Goal: Task Accomplishment & Management: Manage account settings

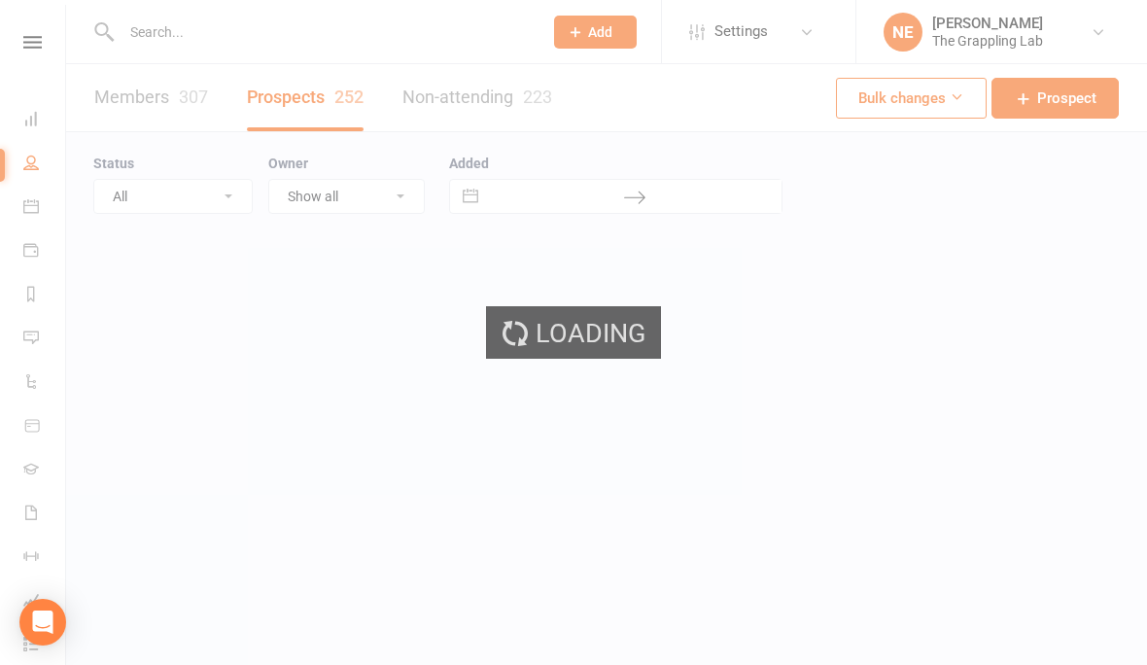
select select "100"
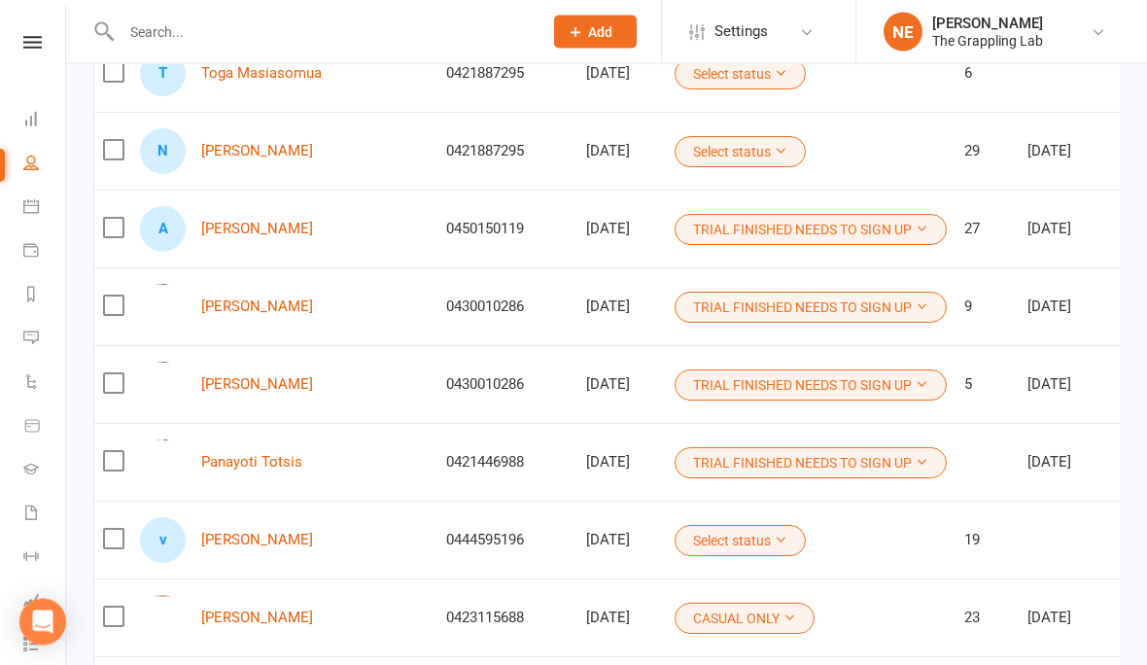
scroll to position [2484, 0]
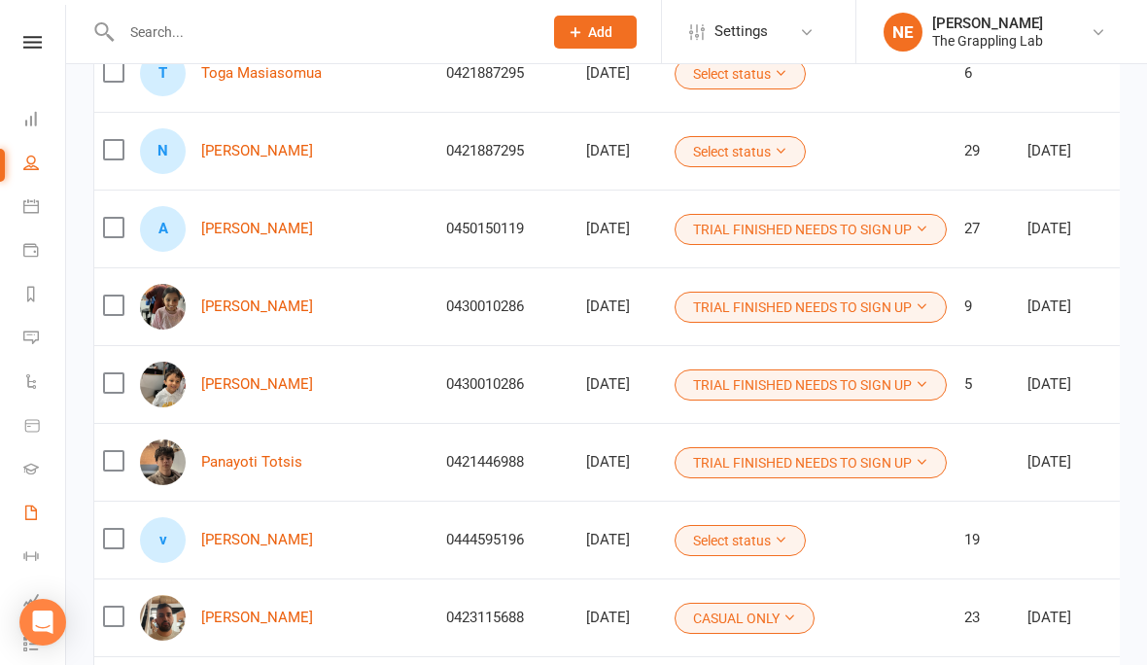
click at [31, 504] on link "Waivers" at bounding box center [45, 515] width 44 height 44
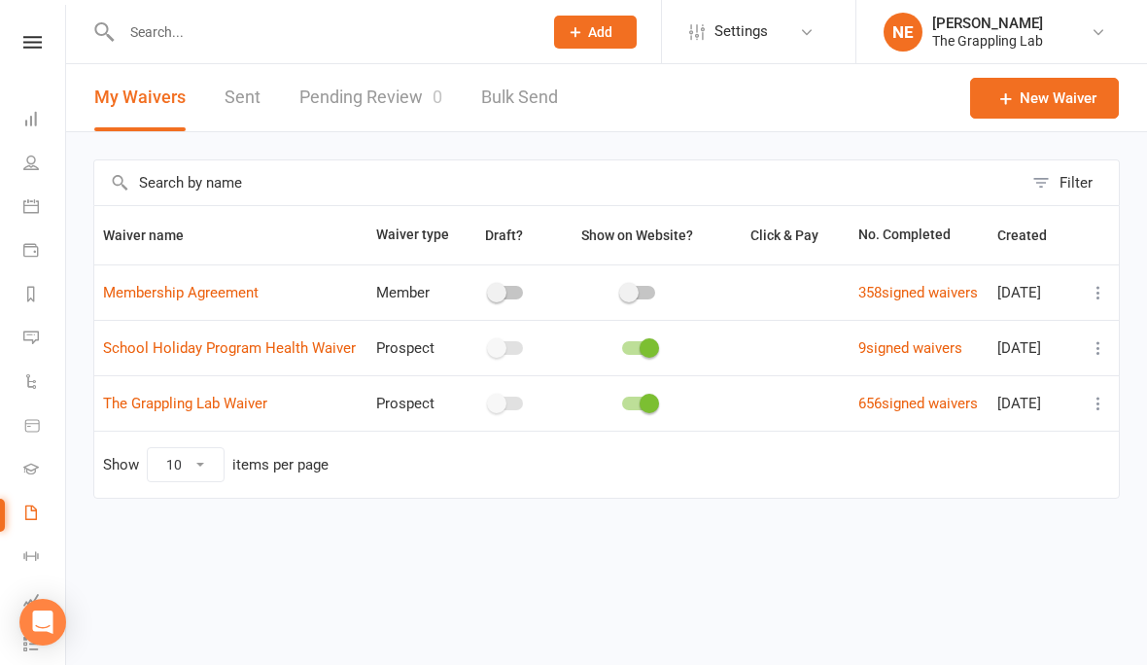
click at [373, 100] on link "Pending Review 0" at bounding box center [370, 97] width 143 height 67
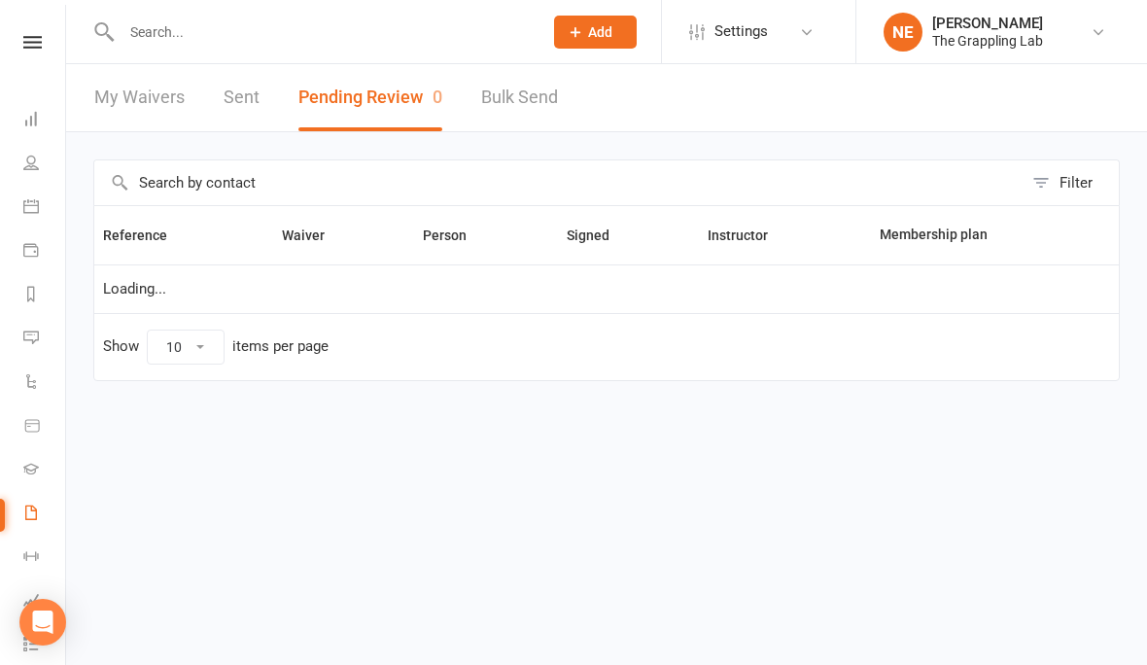
click at [11, 158] on li "People" at bounding box center [32, 165] width 65 height 44
select select "25"
click at [35, 174] on link "People" at bounding box center [45, 165] width 44 height 44
select select "100"
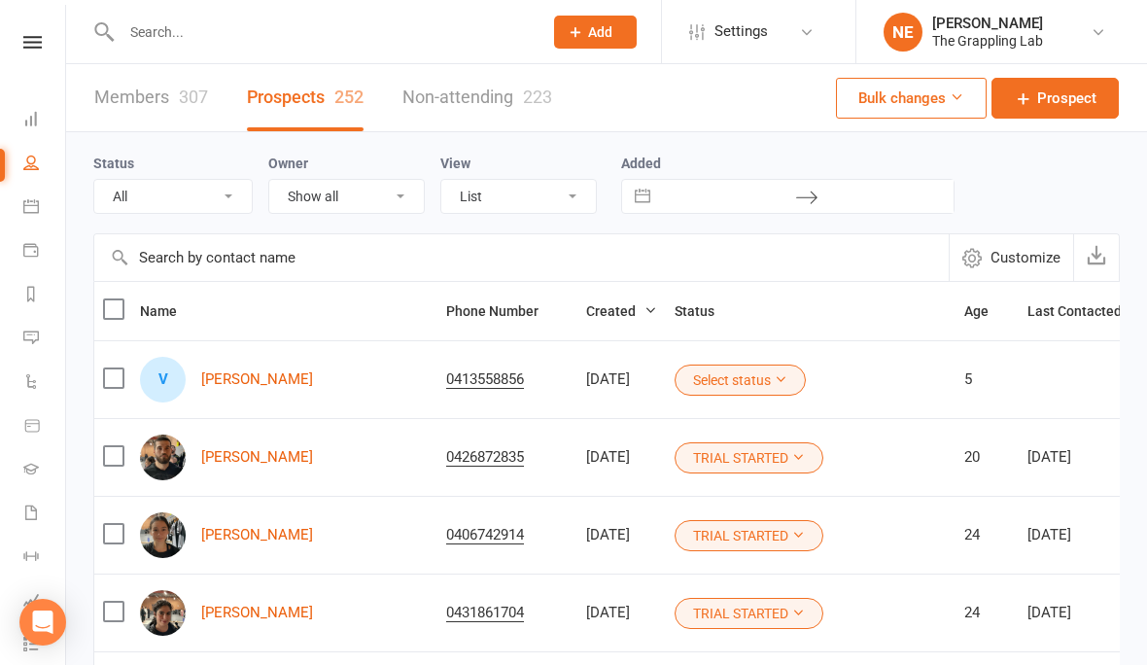
click at [148, 20] on input "text" at bounding box center [322, 31] width 413 height 27
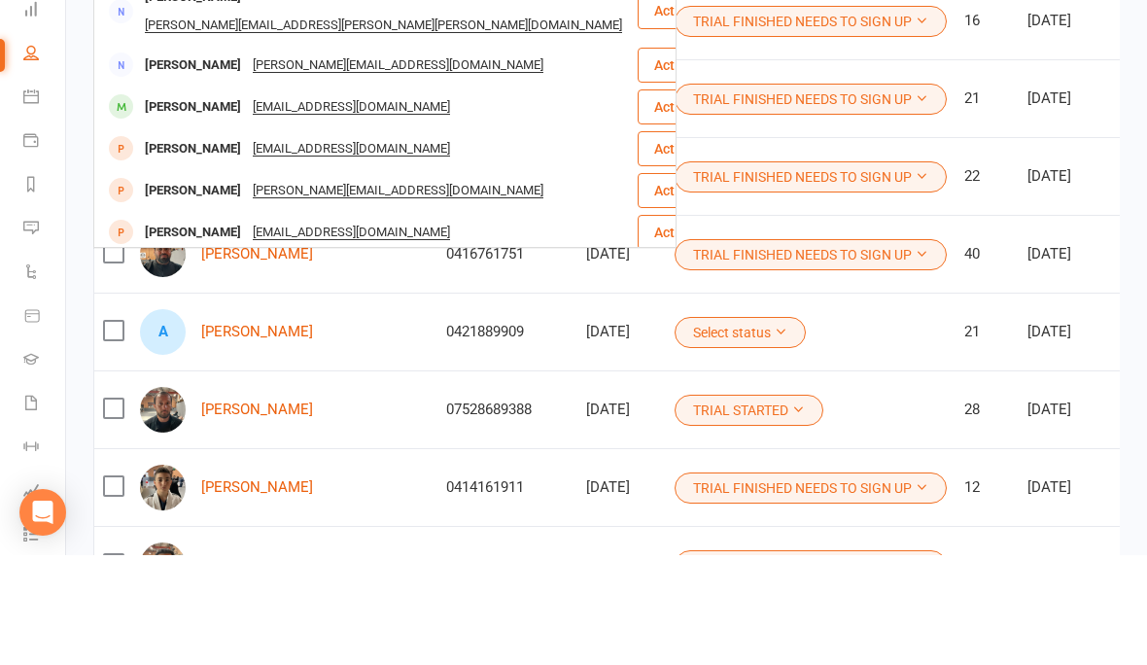
scroll to position [1707, 0]
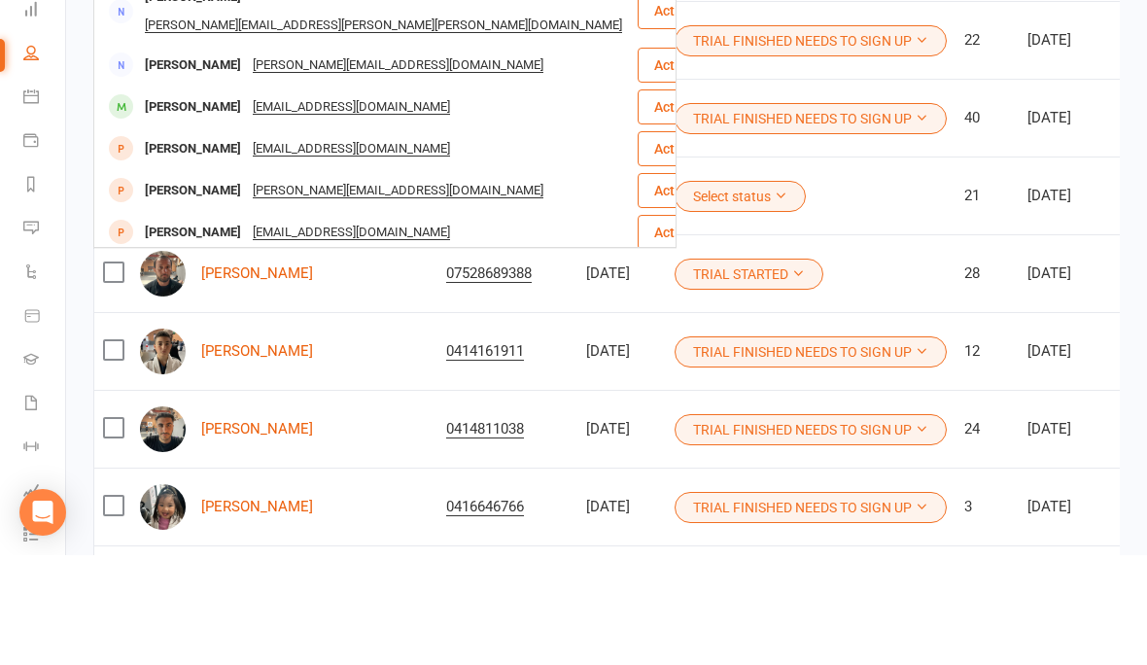
type input "V"
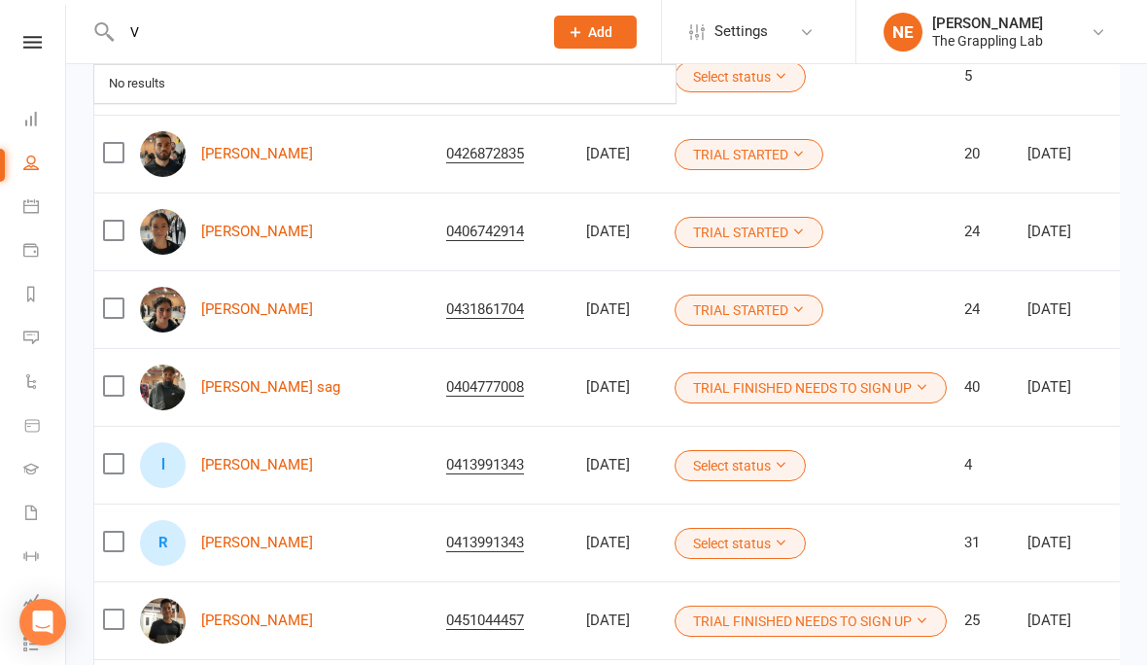
scroll to position [0, 0]
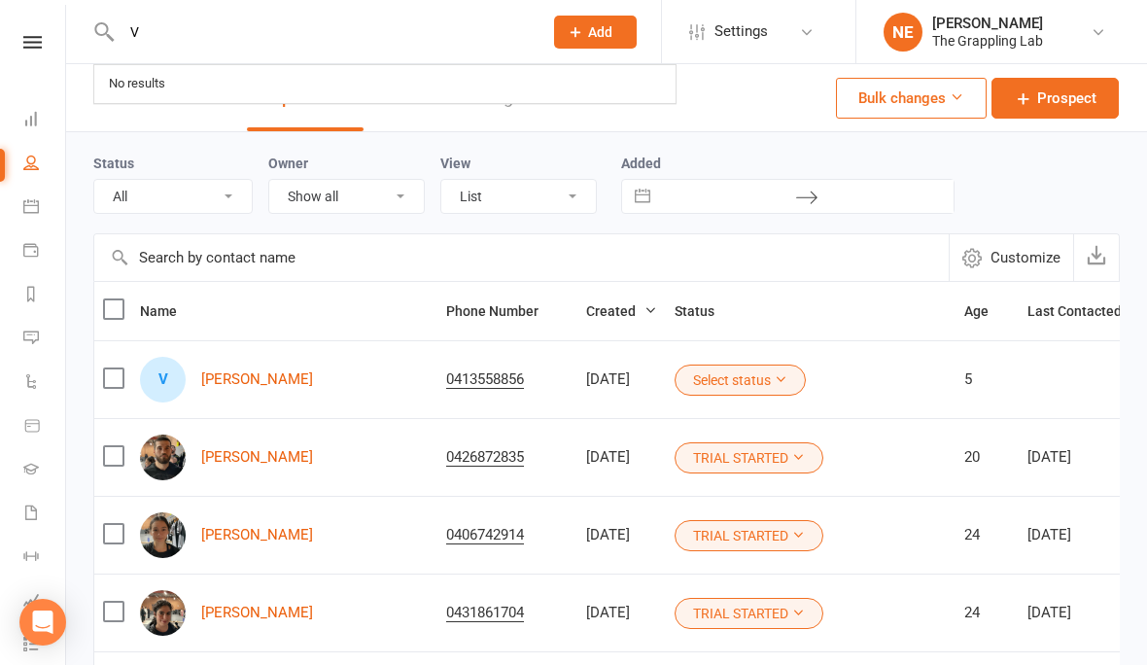
click at [223, 40] on input "V" at bounding box center [322, 31] width 413 height 27
click at [368, 44] on input "text" at bounding box center [322, 31] width 413 height 27
type input "J"
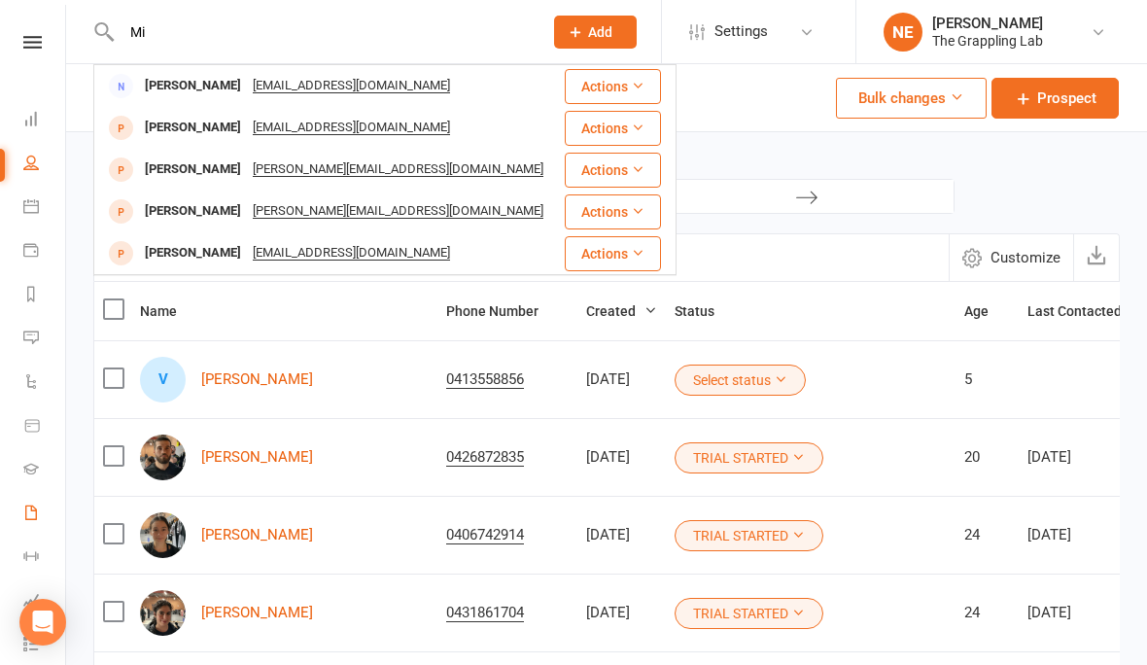
type input "Mi"
click at [25, 521] on link "Waivers" at bounding box center [45, 515] width 44 height 44
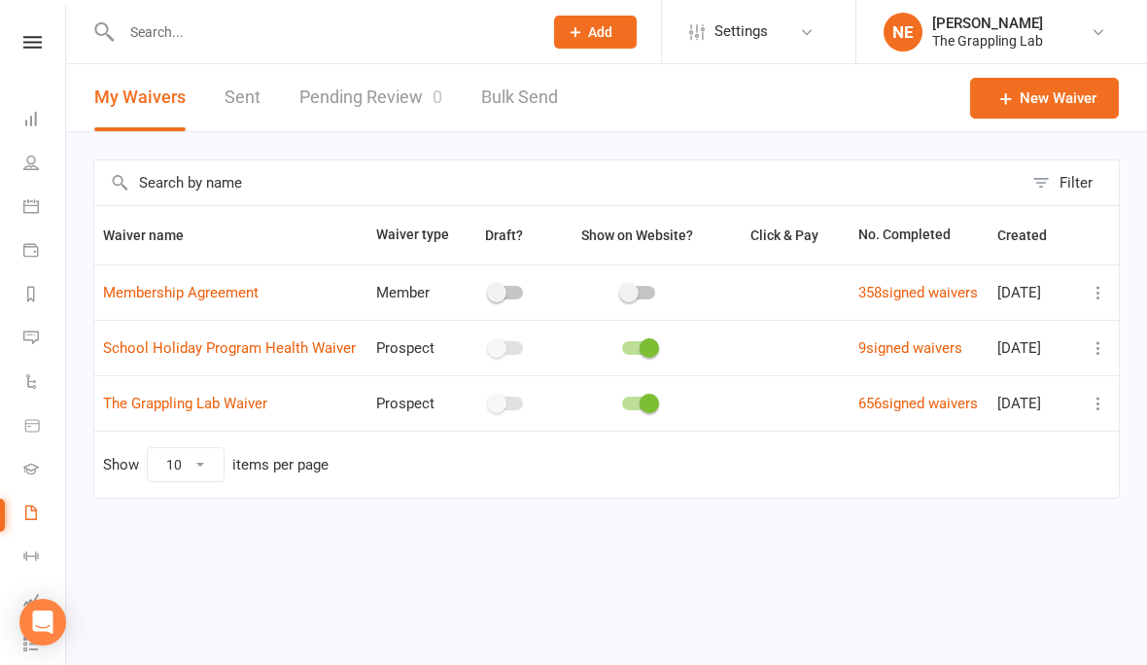
click at [369, 95] on link "Pending Review 0" at bounding box center [370, 97] width 143 height 67
select select "25"
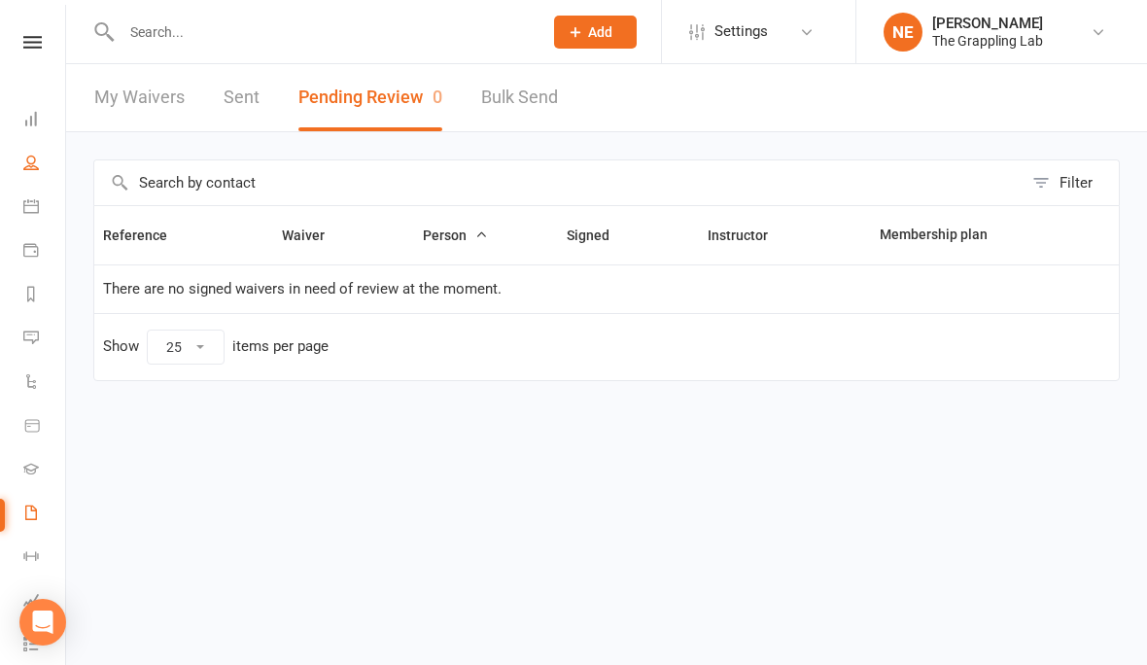
click at [29, 151] on link "People" at bounding box center [45, 165] width 44 height 44
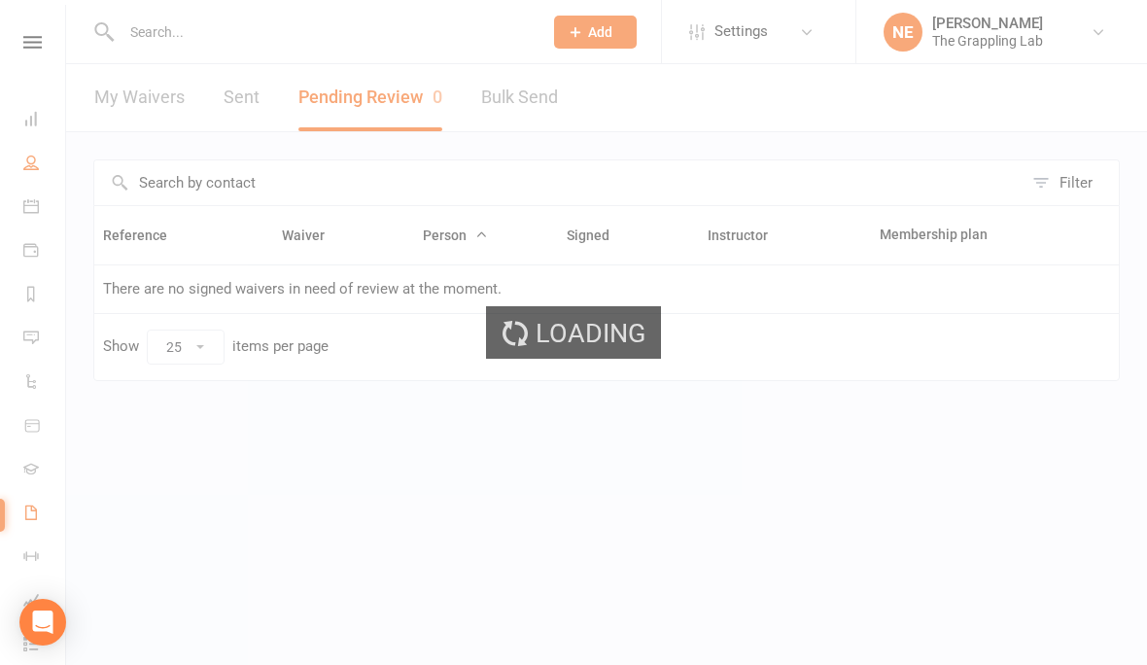
select select "100"
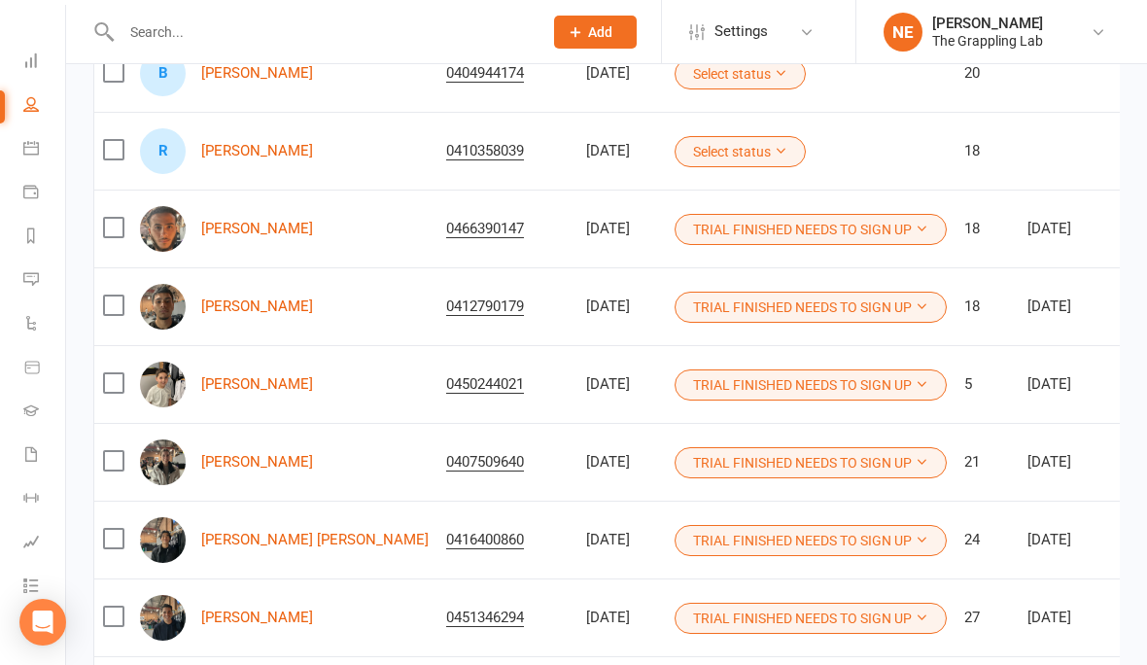
scroll to position [60, 0]
click at [38, 444] on icon at bounding box center [31, 452] width 16 height 16
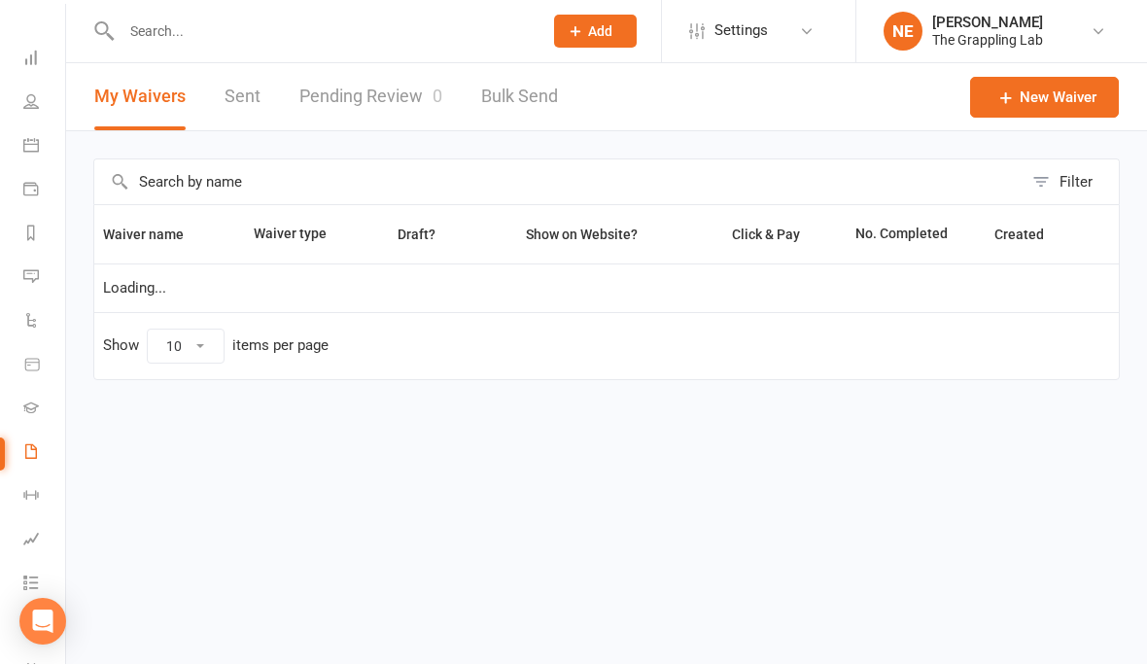
click at [371, 97] on link "Pending Review 0" at bounding box center [370, 97] width 143 height 67
select select "25"
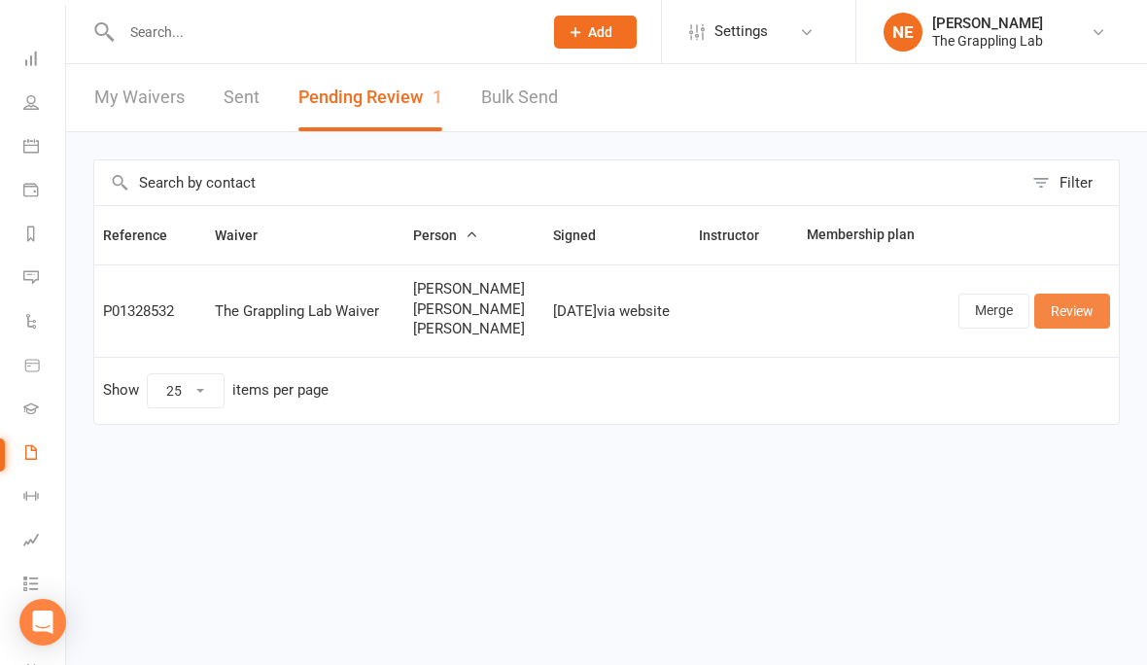
click at [1073, 302] on link "Review" at bounding box center [1072, 311] width 76 height 35
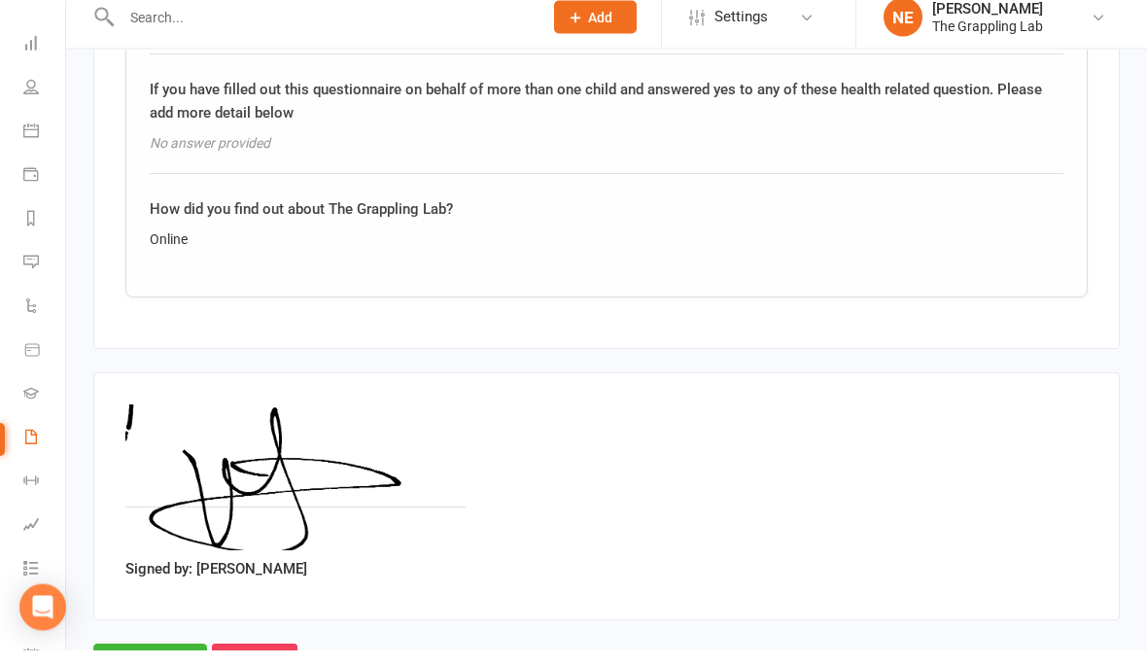
scroll to position [4003, 0]
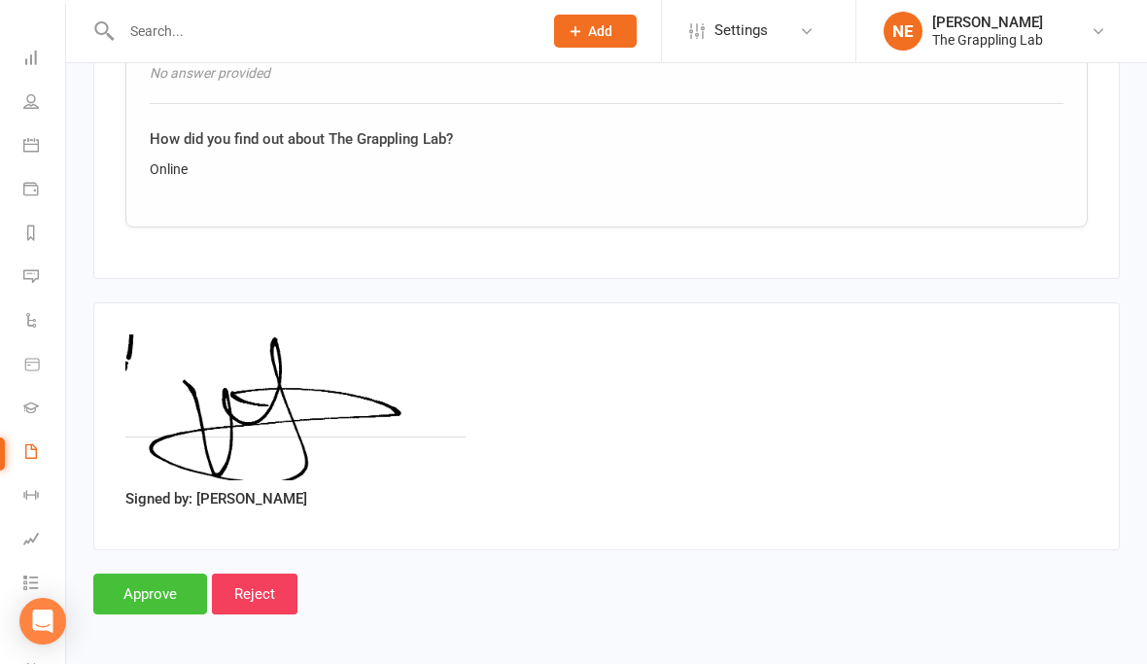
click at [154, 575] on input "Approve" at bounding box center [150, 595] width 114 height 41
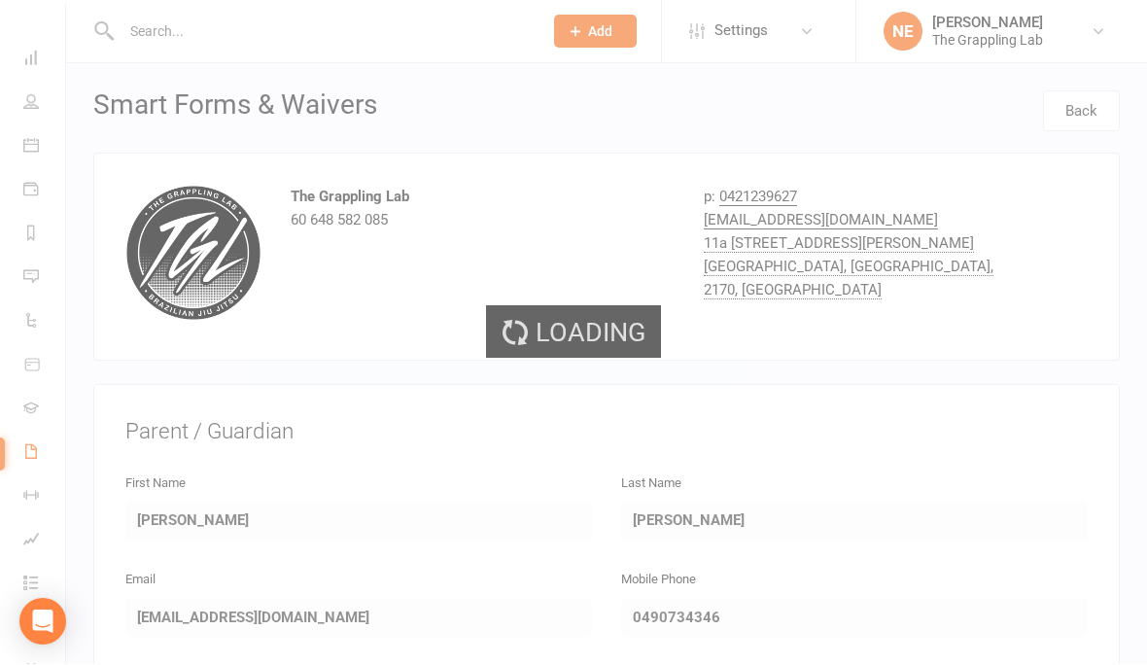
select select "25"
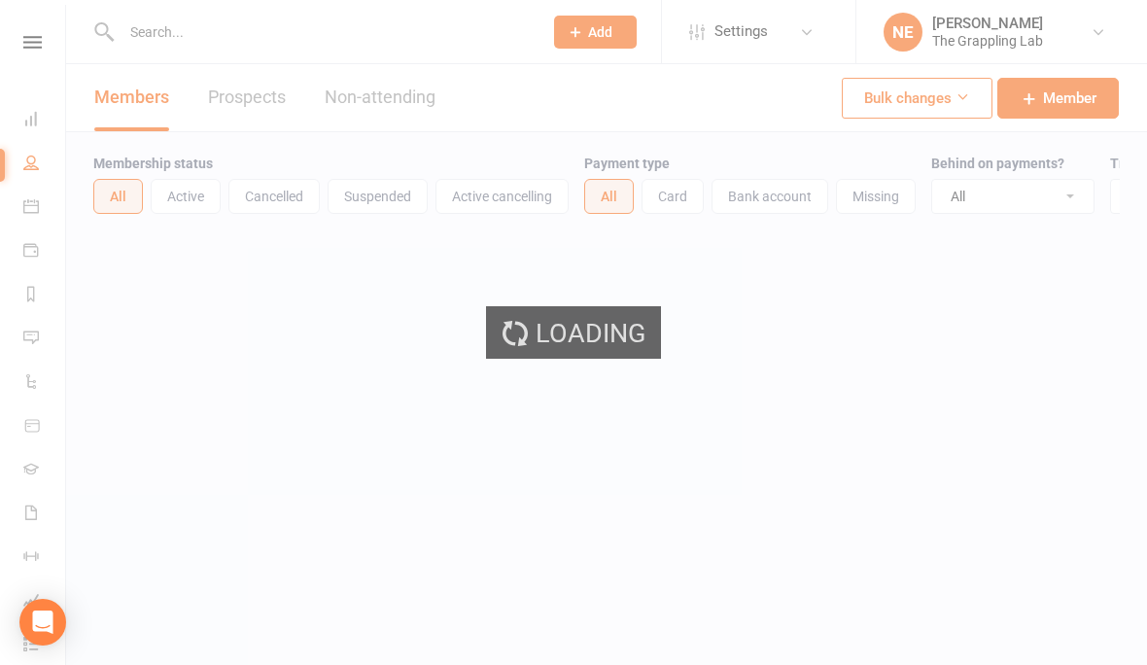
select select "100"
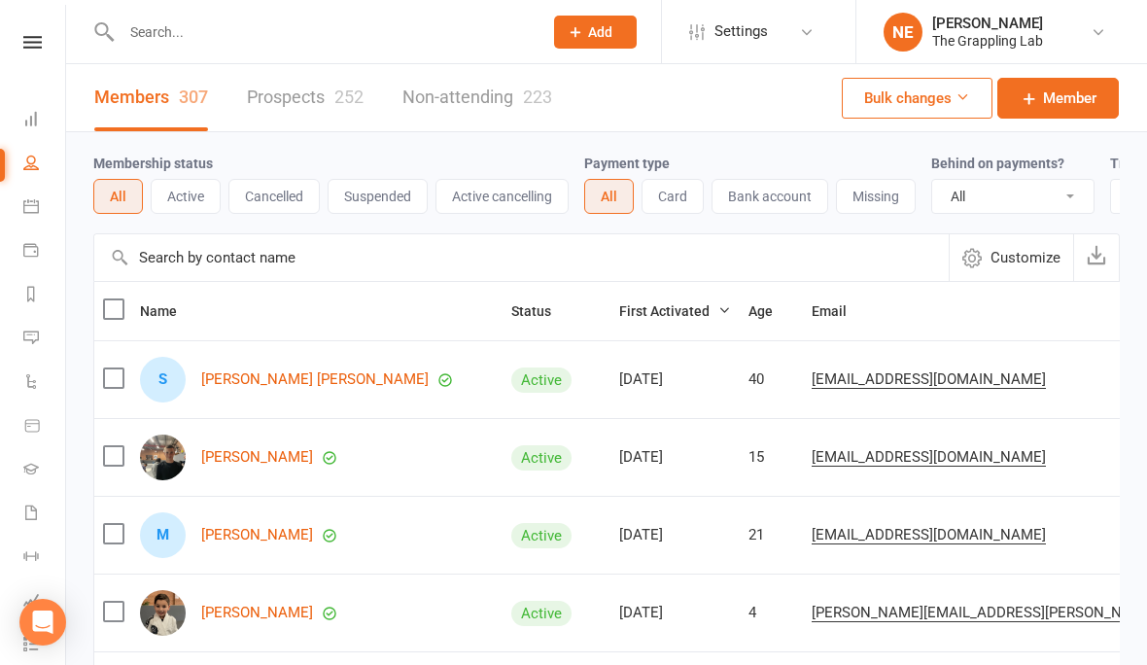
click at [333, 122] on link "Prospects 252" at bounding box center [305, 97] width 117 height 67
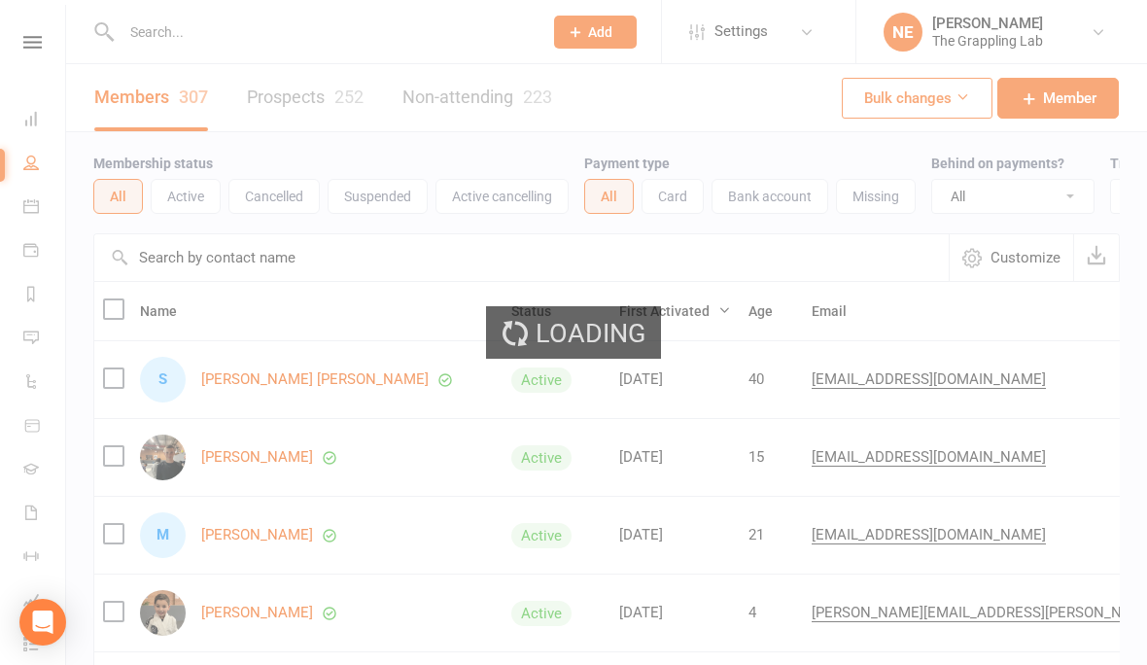
select select "100"
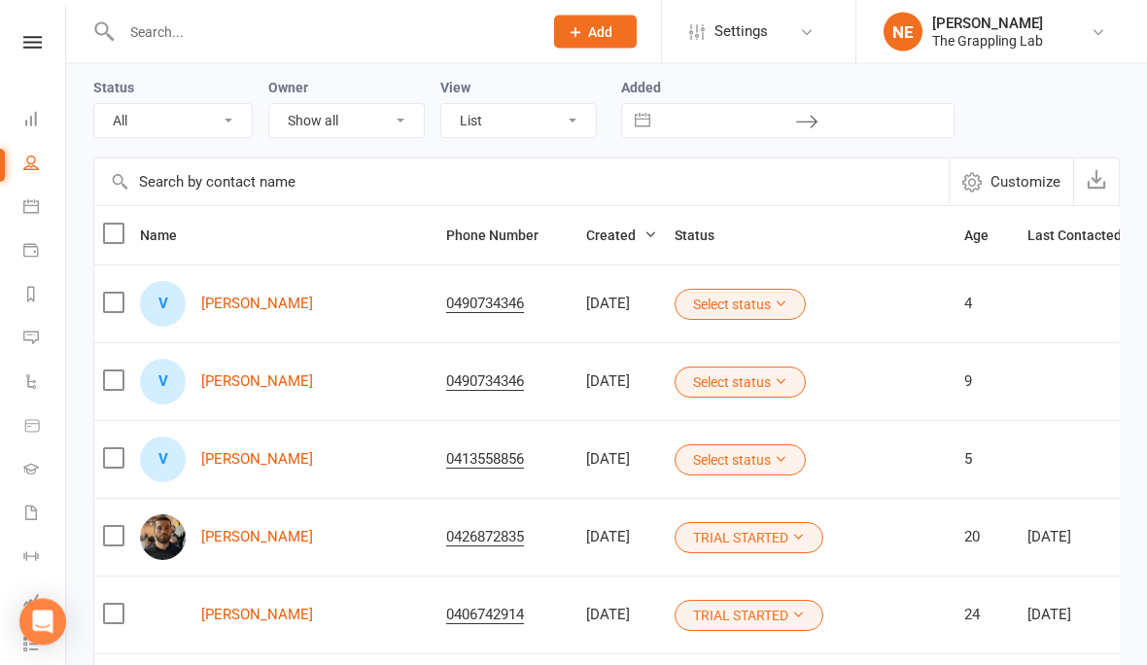
scroll to position [86, 0]
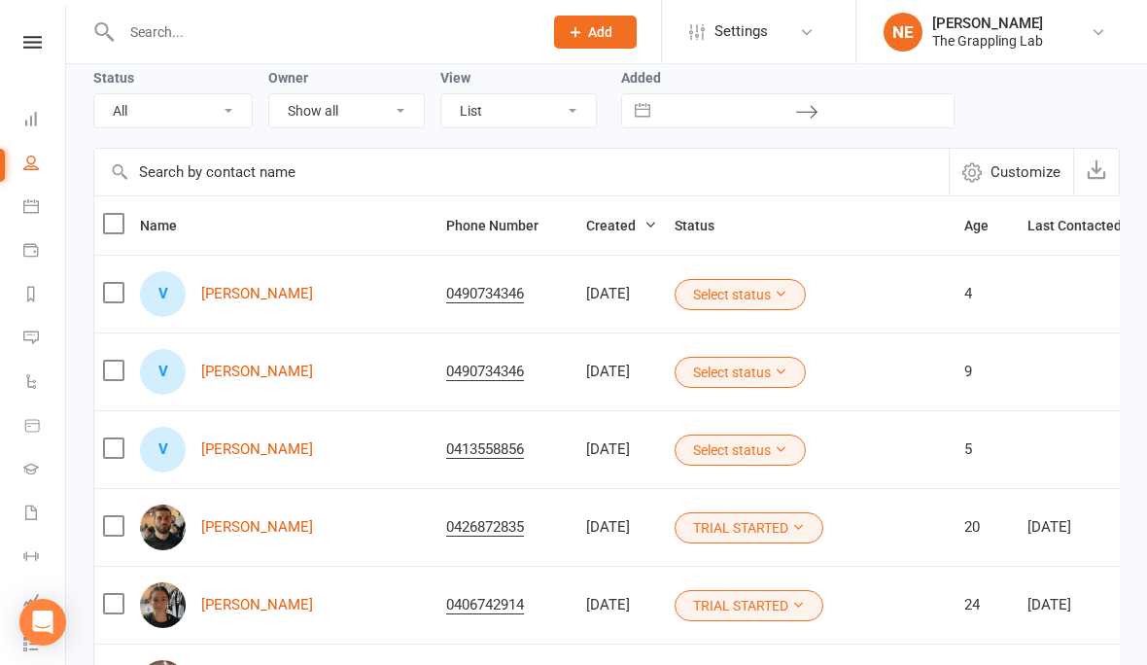
click at [719, 368] on button "Select status" at bounding box center [740, 372] width 131 height 31
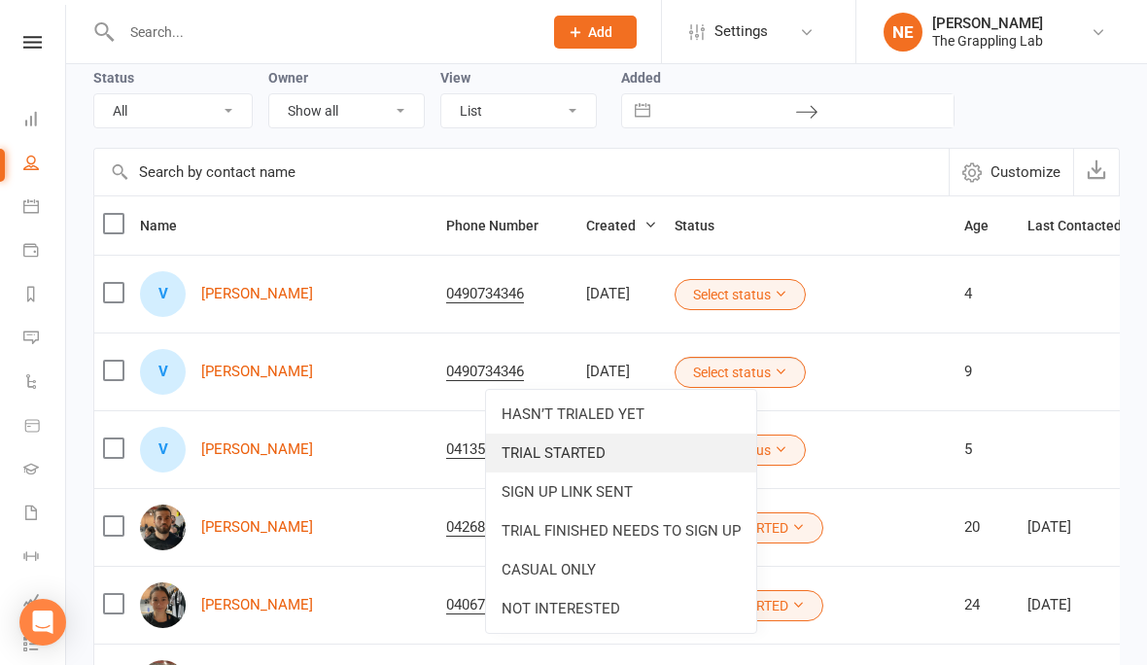
click at [648, 454] on link "TRIAL STARTED" at bounding box center [621, 453] width 270 height 39
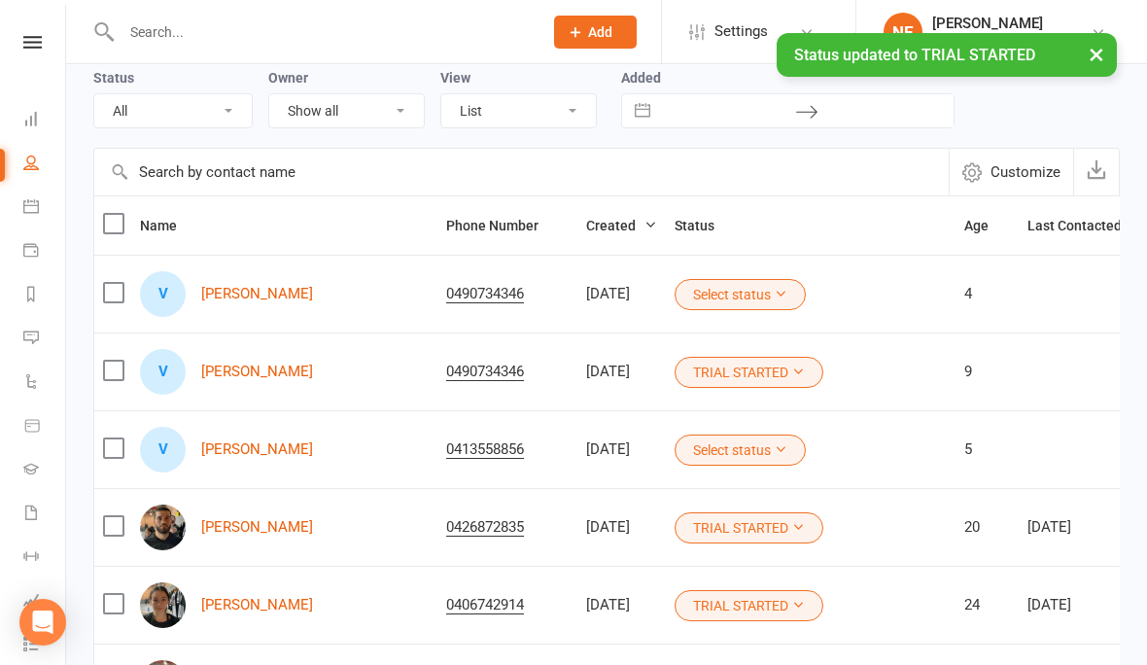
click at [729, 301] on button "Select status" at bounding box center [740, 294] width 131 height 31
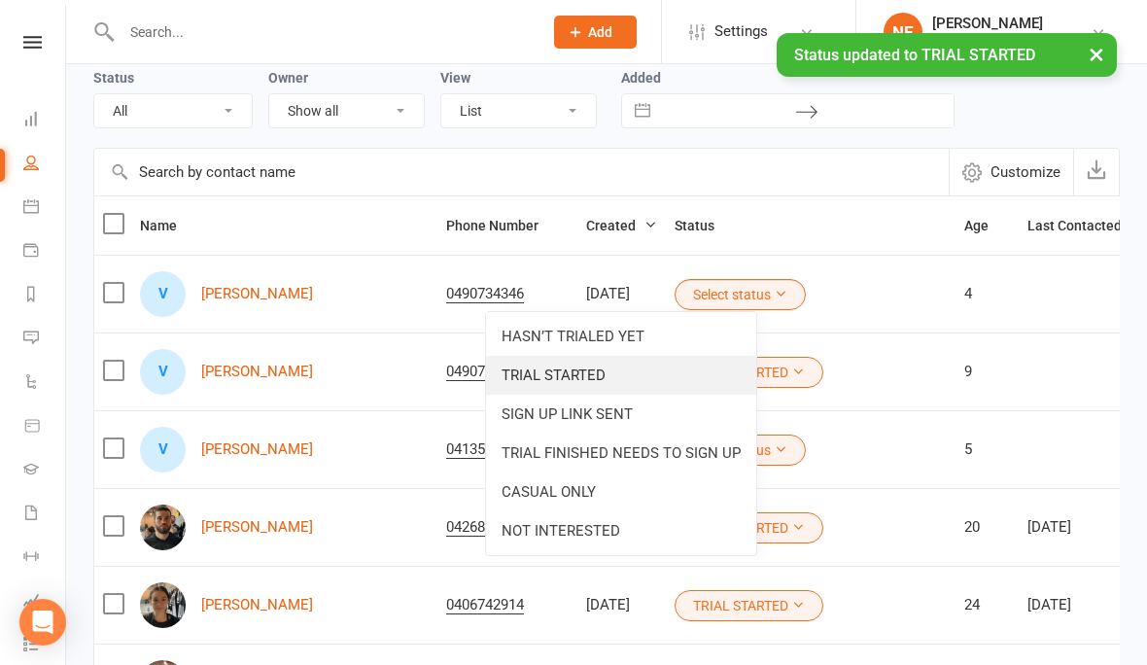
click at [649, 377] on link "TRIAL STARTED" at bounding box center [621, 375] width 270 height 39
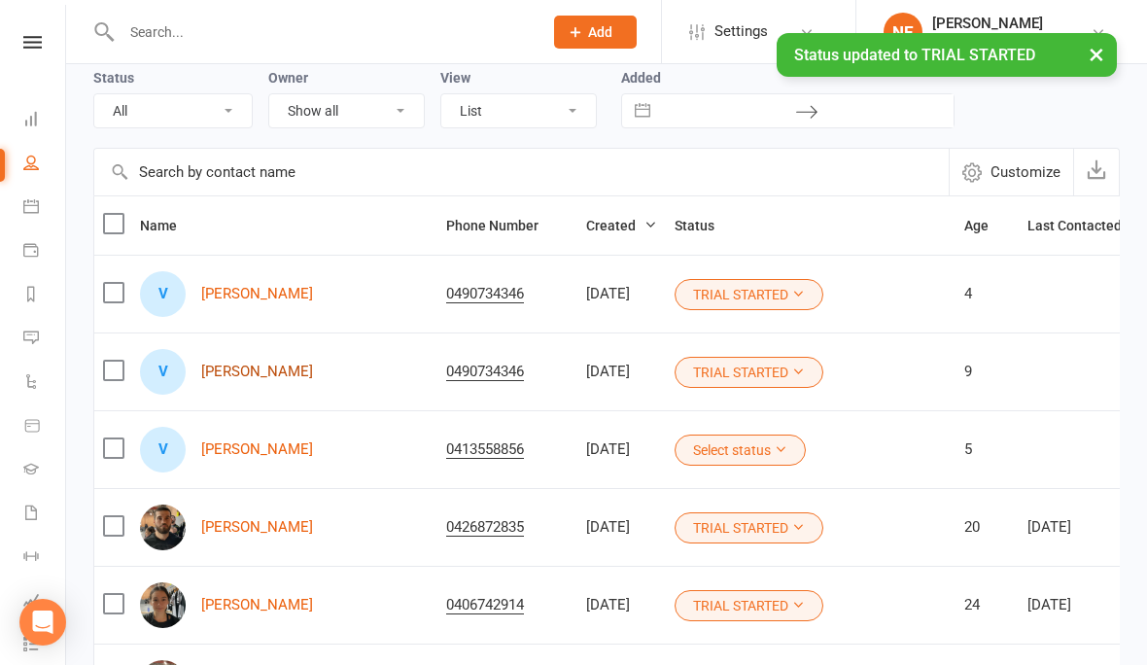
click at [278, 378] on link "[PERSON_NAME]" at bounding box center [257, 372] width 112 height 17
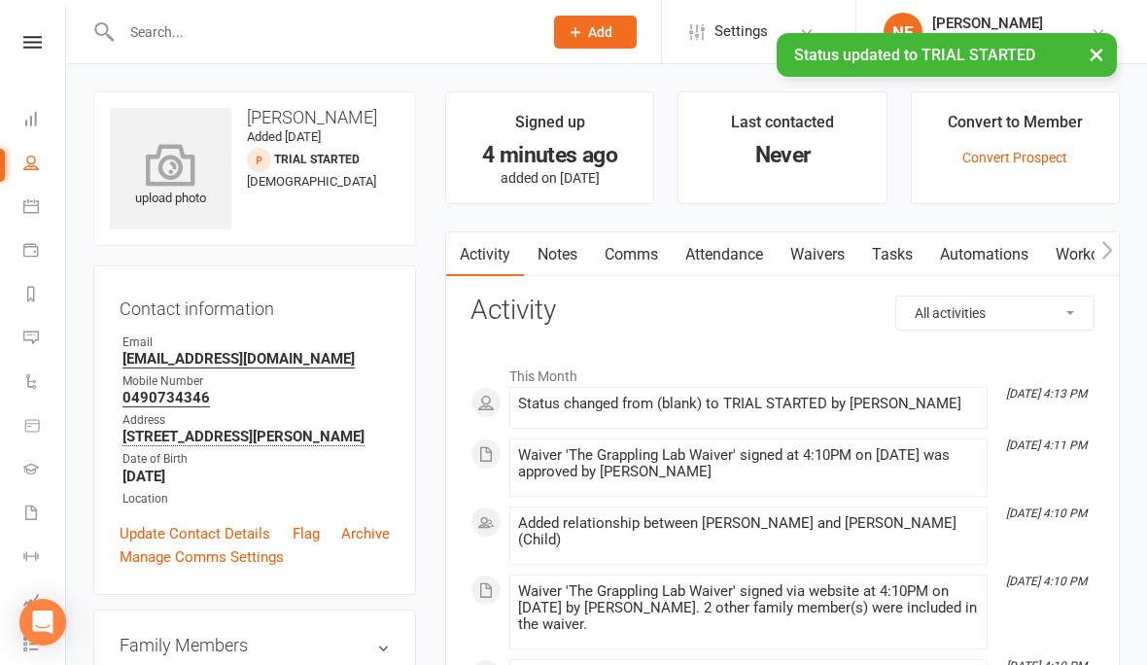
click at [206, 180] on icon at bounding box center [171, 164] width 134 height 43
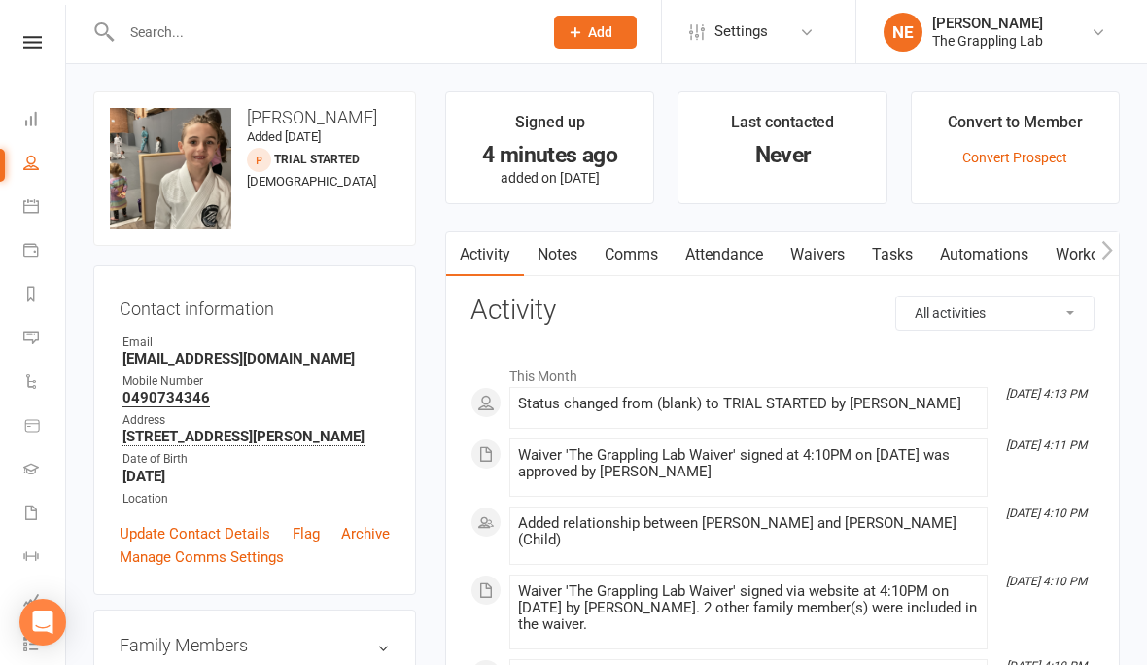
click at [43, 178] on link "People" at bounding box center [45, 165] width 44 height 44
select select "100"
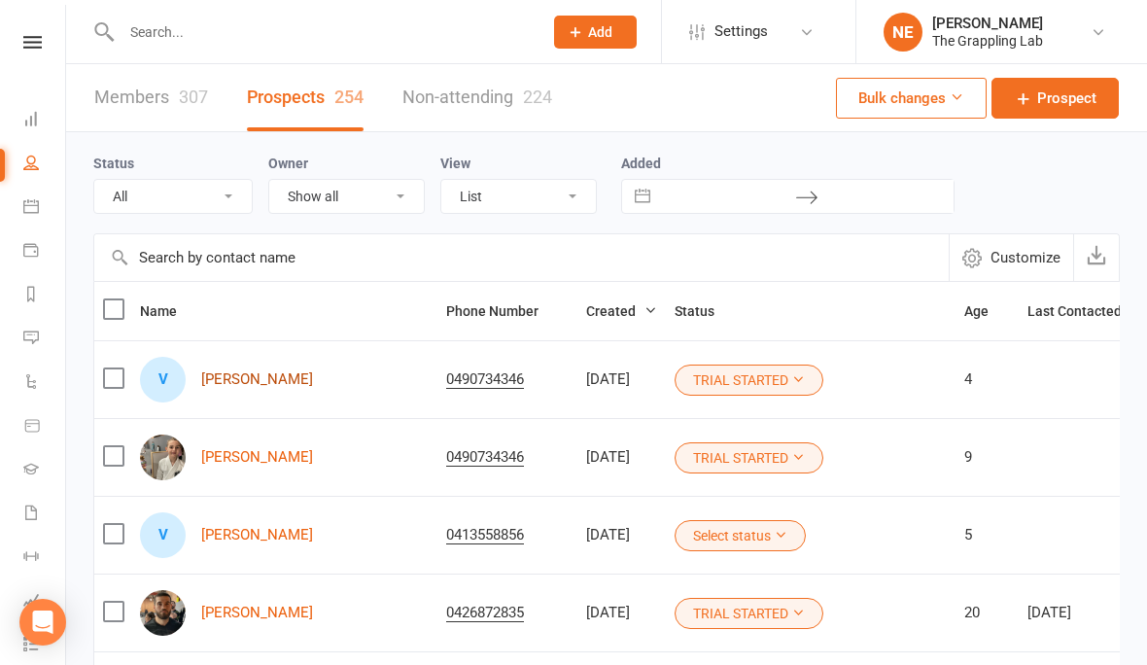
click at [284, 386] on link "[PERSON_NAME]" at bounding box center [257, 379] width 112 height 17
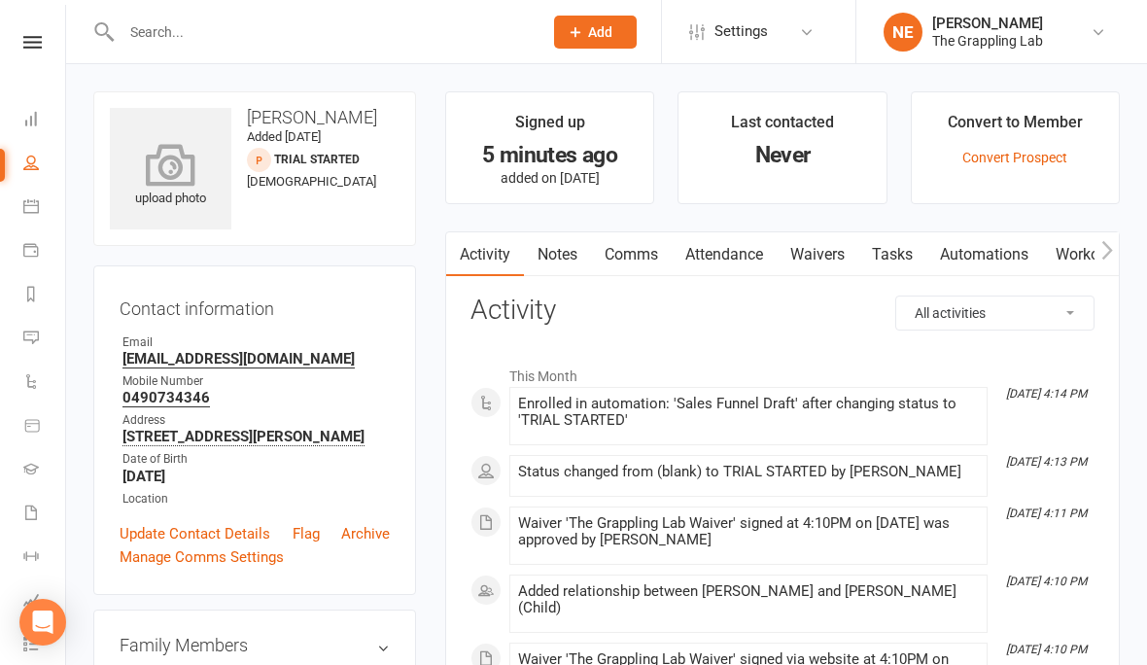
click at [215, 151] on icon at bounding box center [171, 164] width 134 height 43
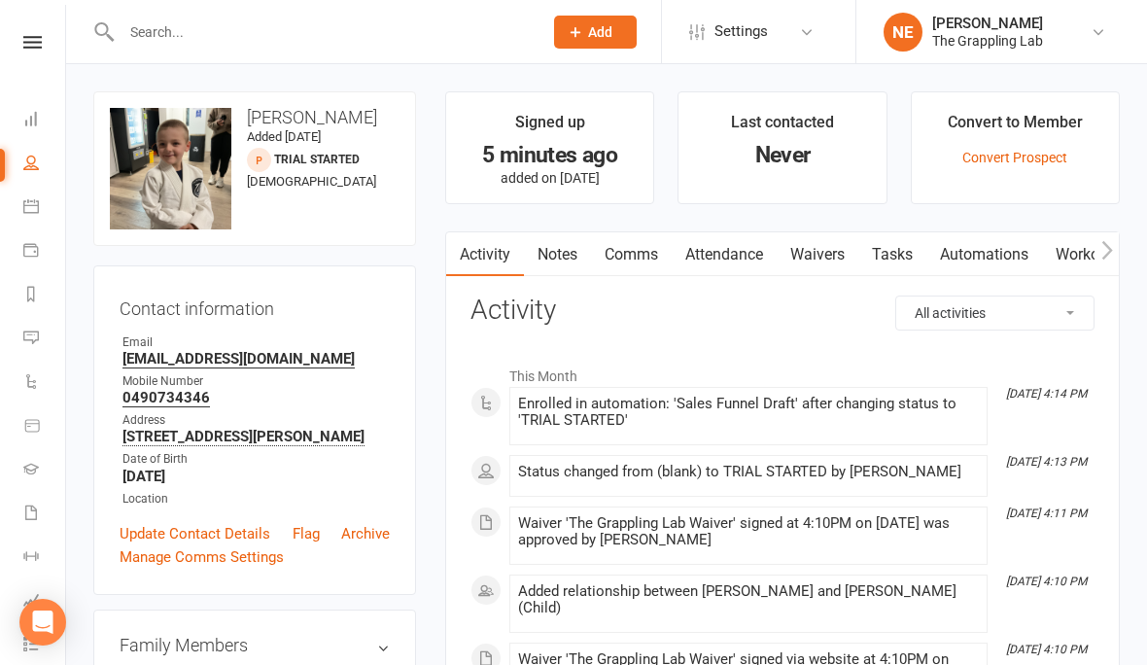
click at [23, 173] on link "People" at bounding box center [45, 165] width 44 height 44
select select "100"
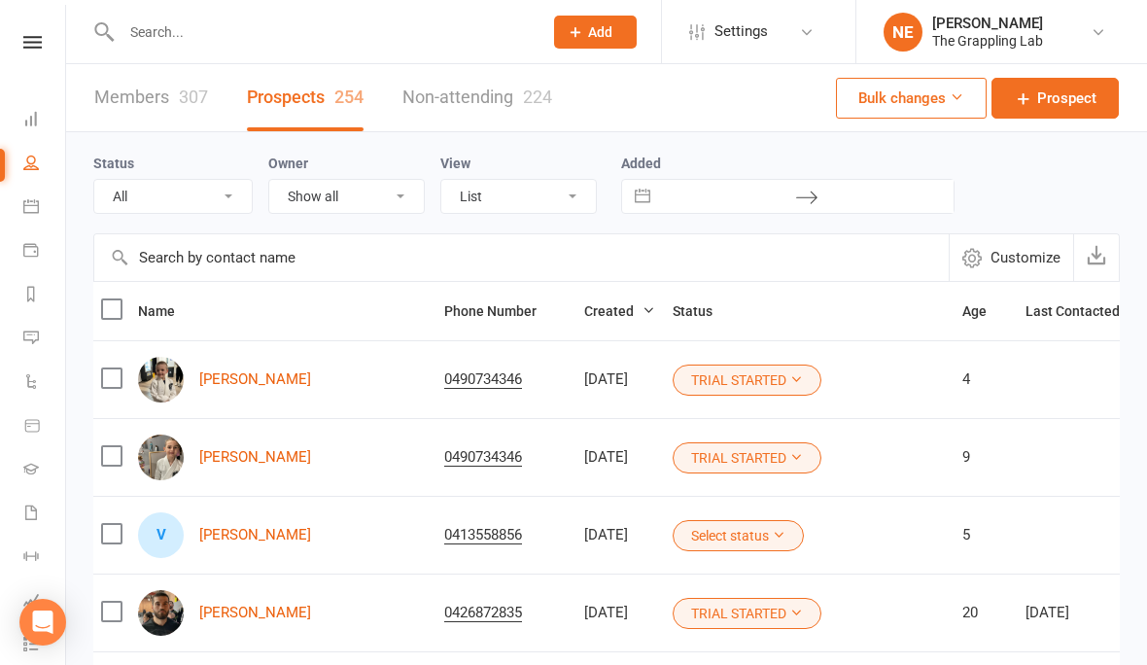
click at [372, 41] on input "text" at bounding box center [322, 31] width 413 height 27
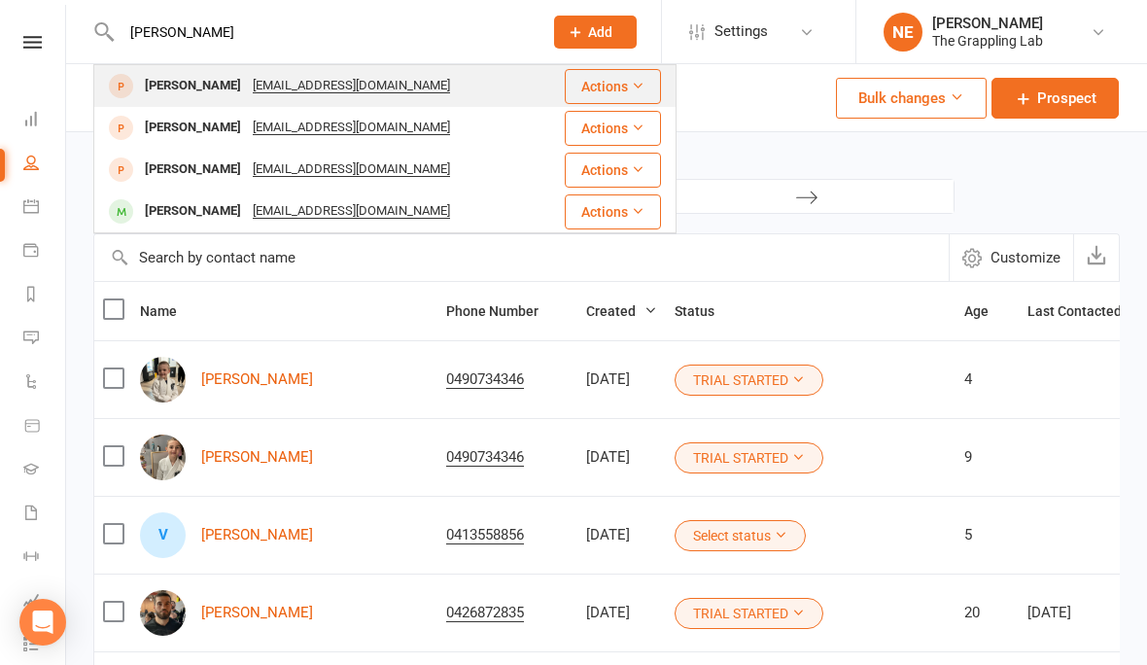
type input "Noah"
click at [163, 95] on div "[PERSON_NAME]" at bounding box center [193, 86] width 108 height 28
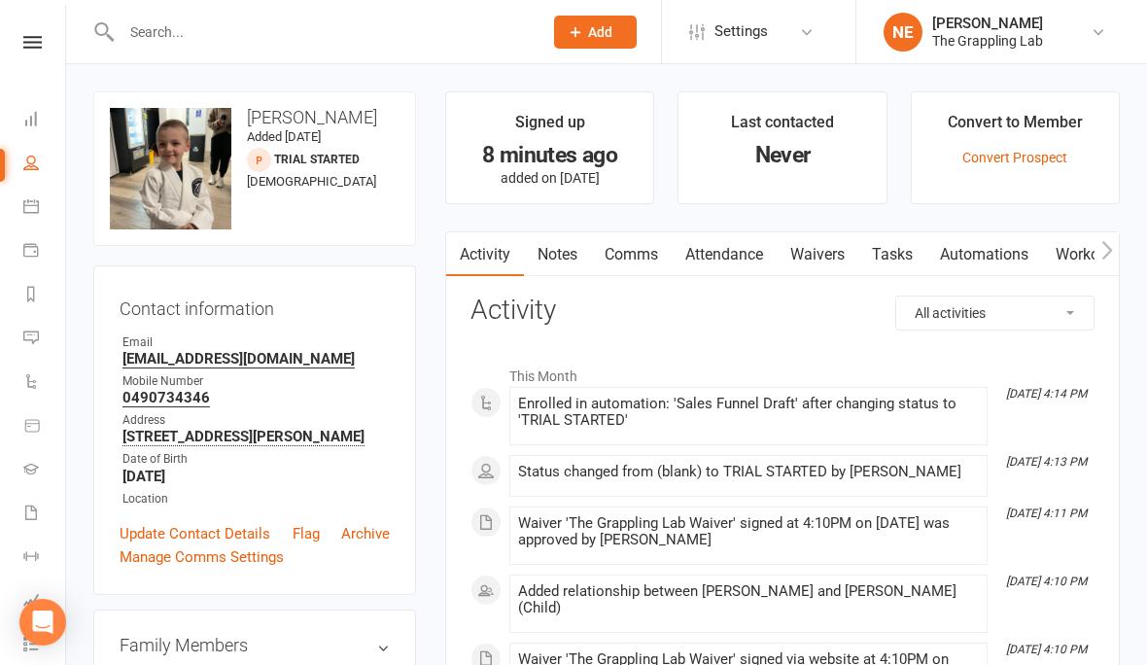
click at [47, 157] on link "People" at bounding box center [45, 165] width 44 height 44
select select "100"
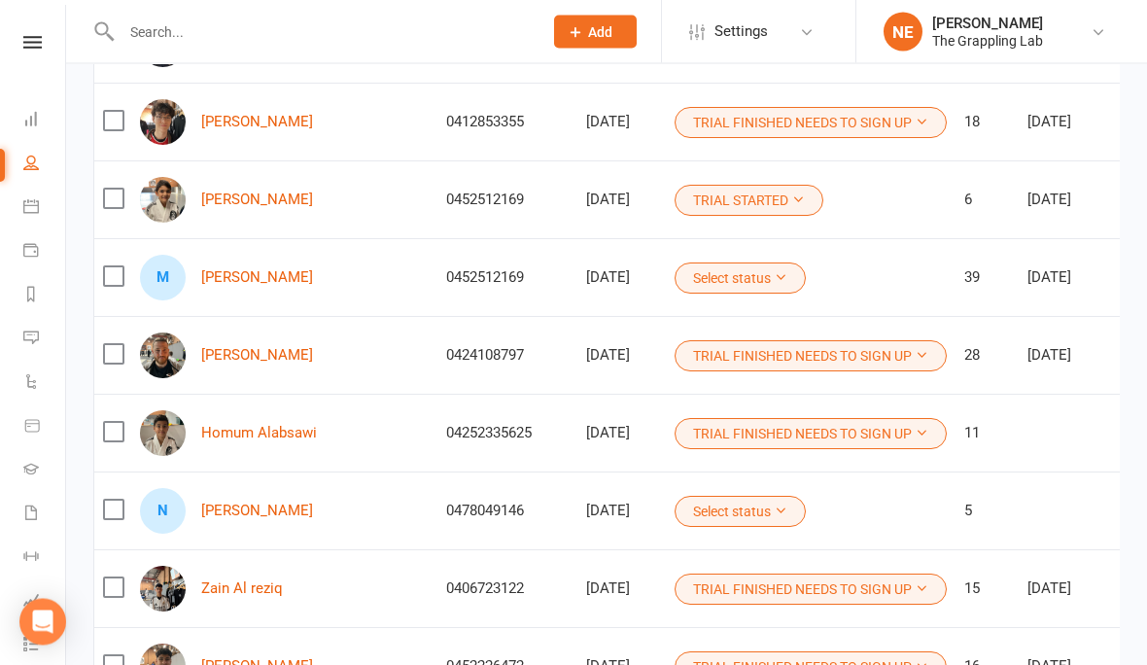
scroll to position [1192, 0]
click at [236, 516] on link "[PERSON_NAME]" at bounding box center [257, 510] width 112 height 17
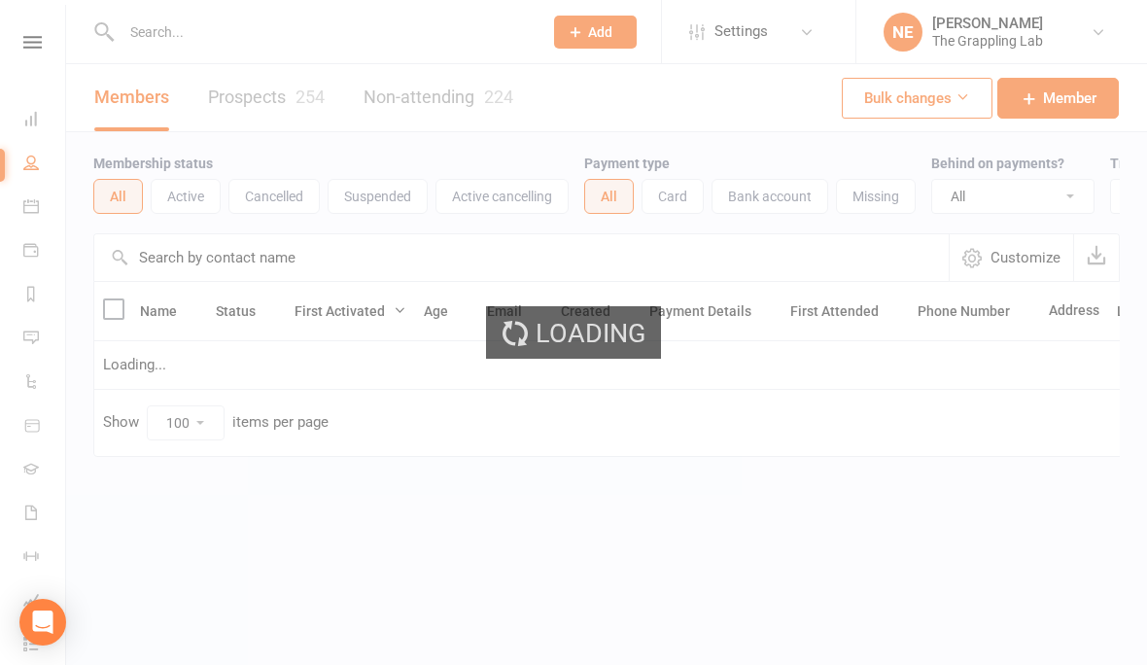
select select "100"
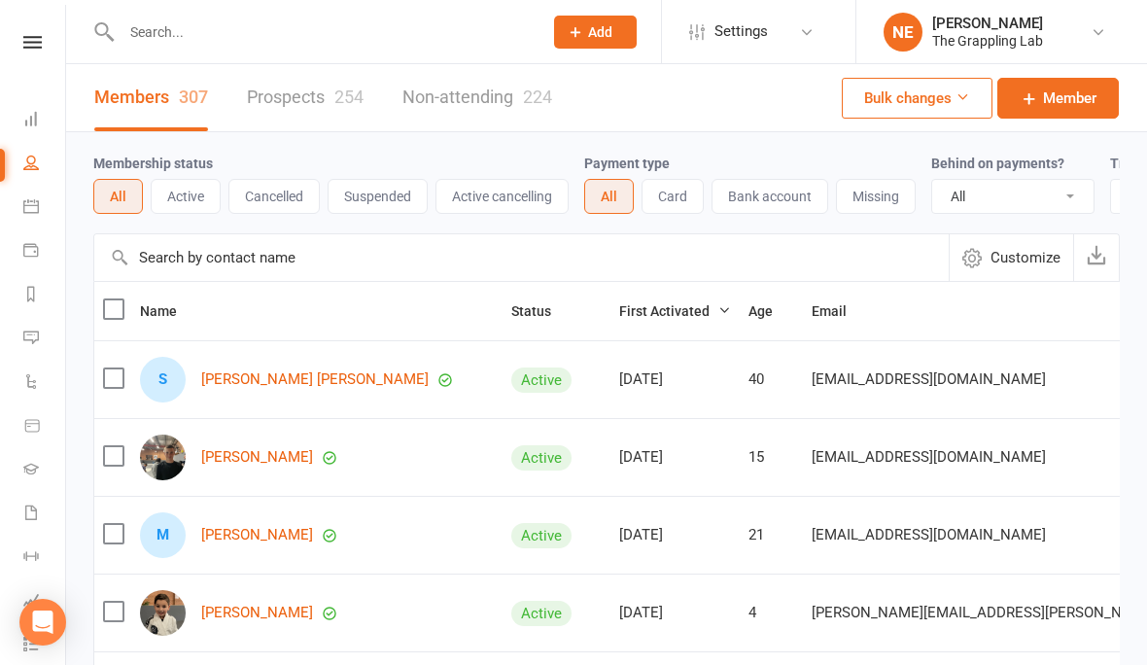
click at [255, 110] on link "Prospects 254" at bounding box center [305, 97] width 117 height 67
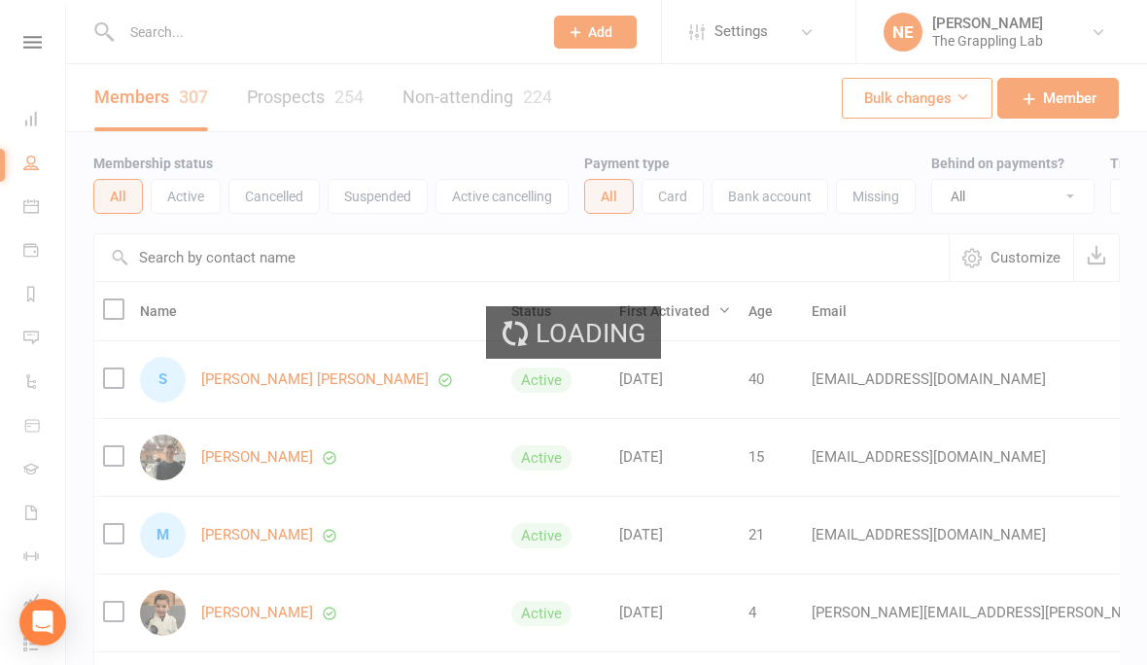
select select "100"
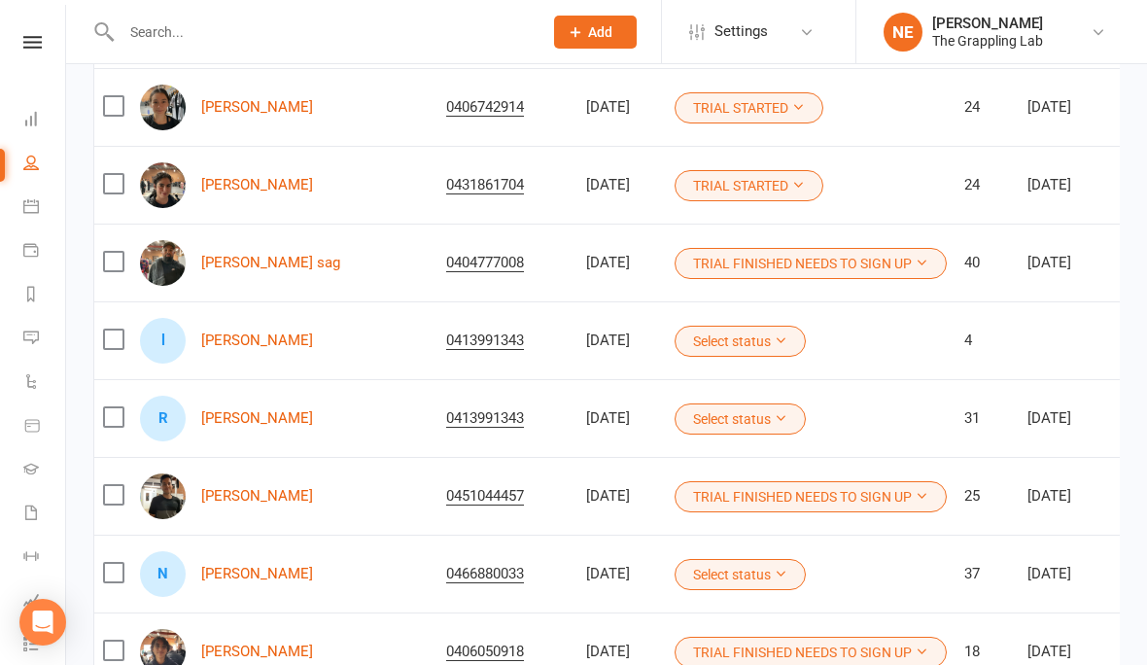
scroll to position [668, 0]
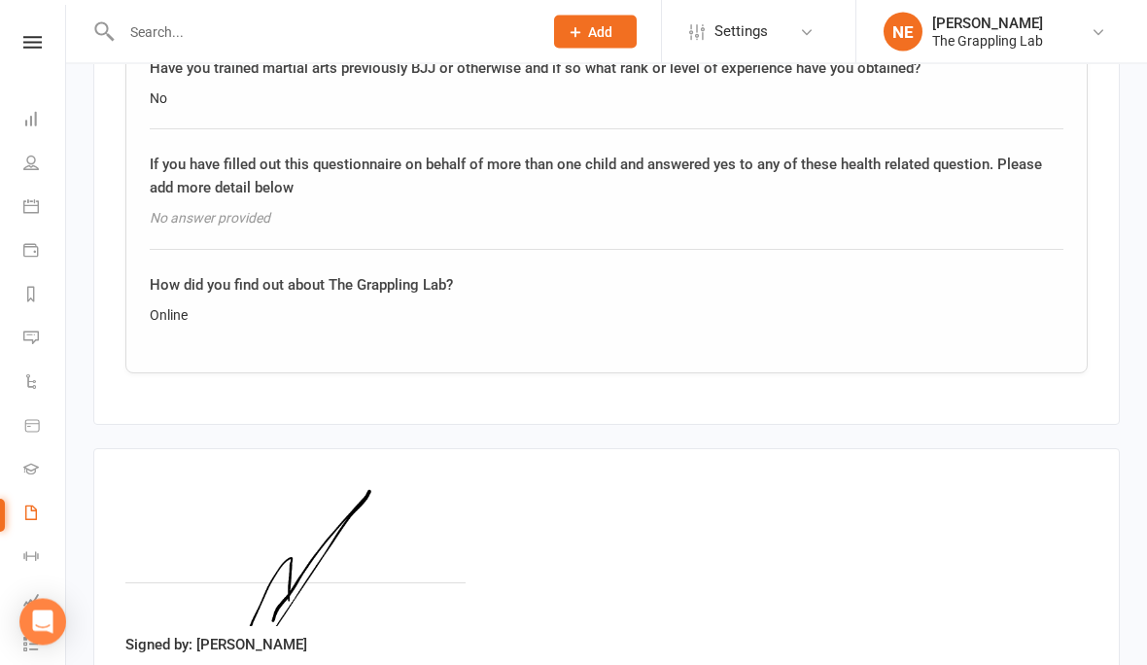
scroll to position [3428, 0]
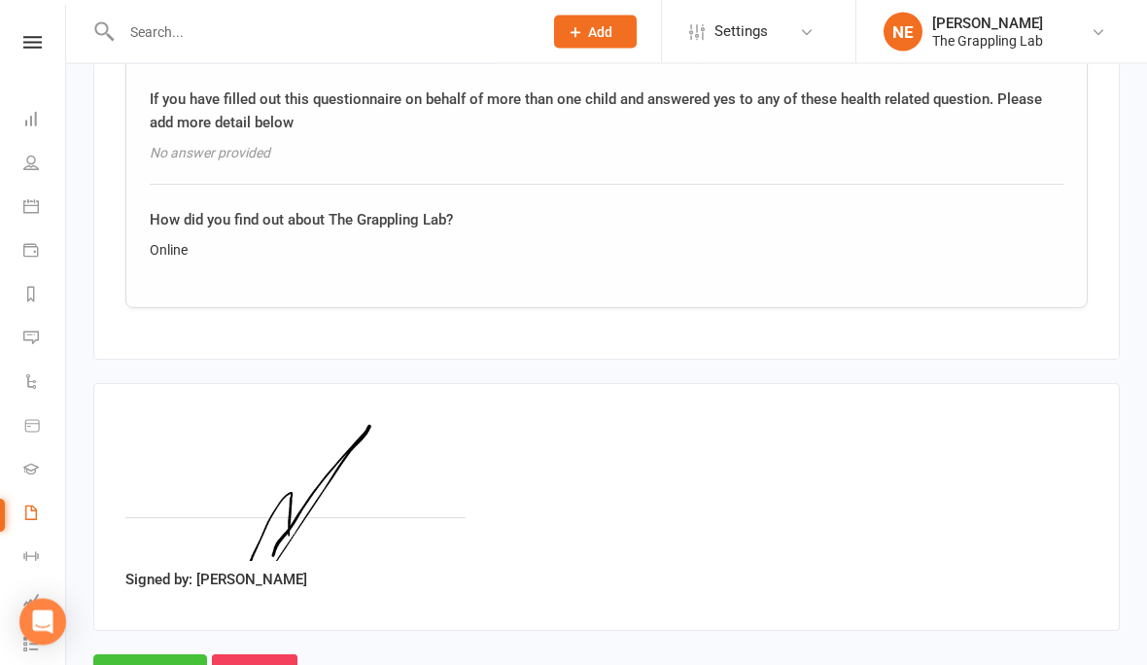
click at [145, 655] on input "Approve" at bounding box center [150, 675] width 114 height 41
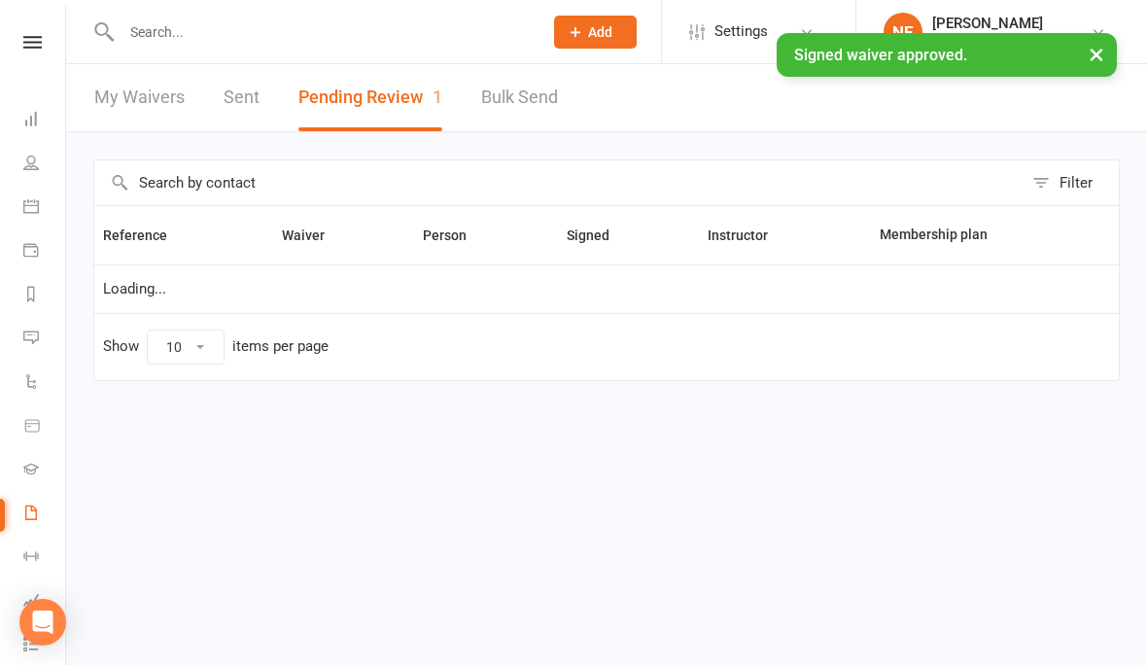
select select "25"
click at [23, 150] on link "People" at bounding box center [45, 165] width 44 height 44
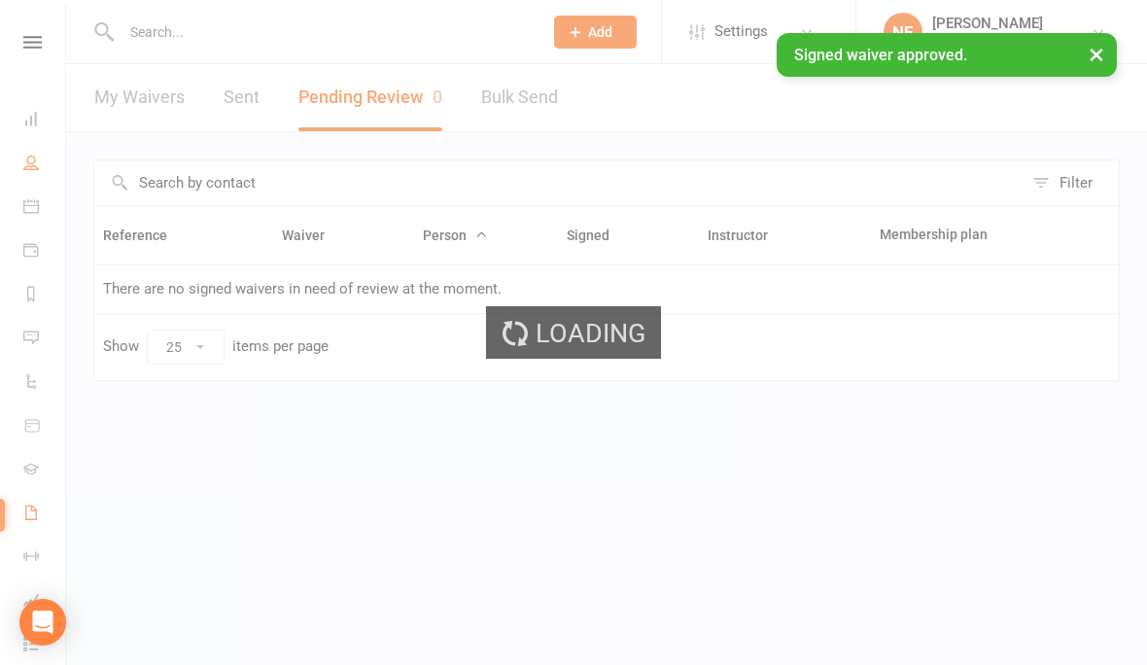
select select "100"
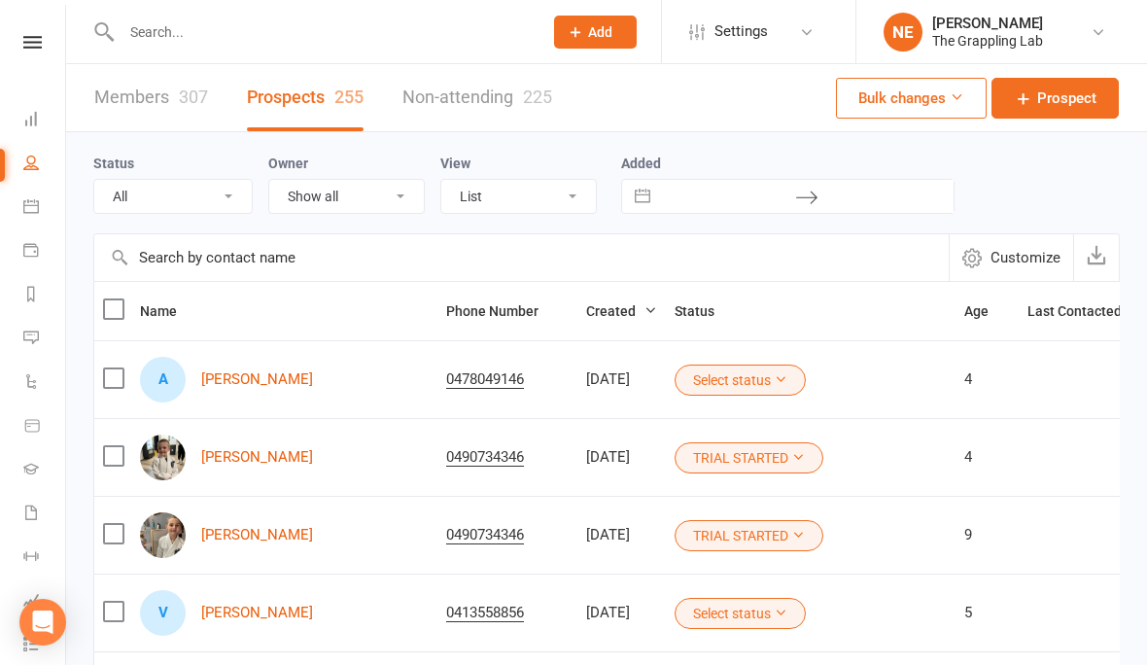
click at [716, 378] on button "Select status" at bounding box center [740, 380] width 131 height 31
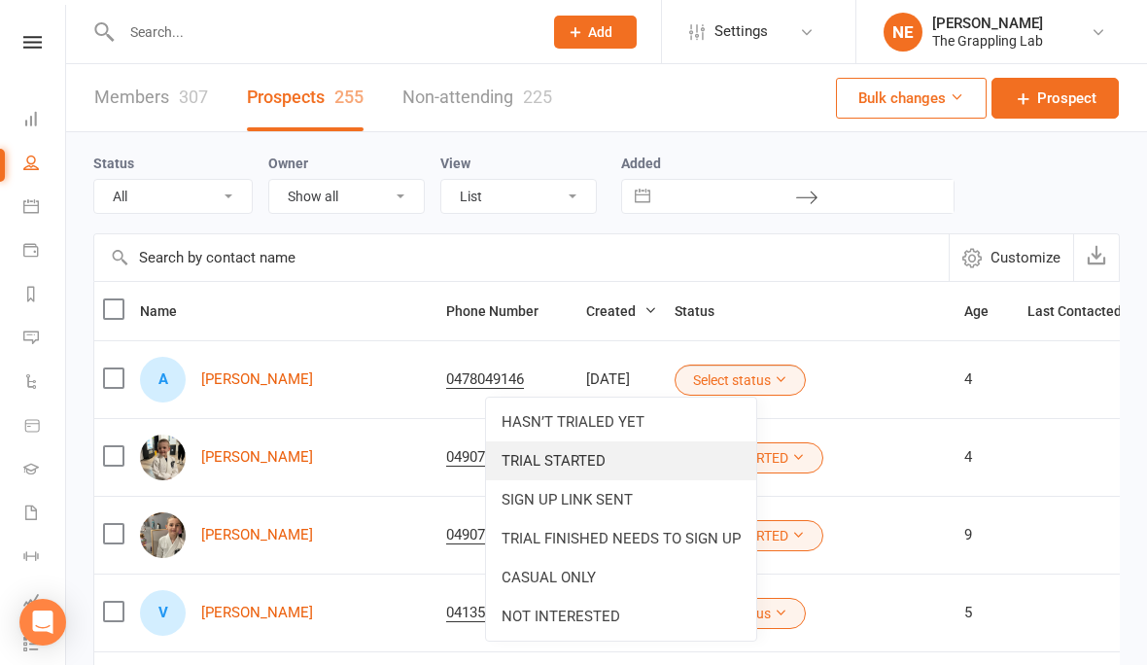
click at [664, 466] on link "TRIAL STARTED" at bounding box center [621, 460] width 270 height 39
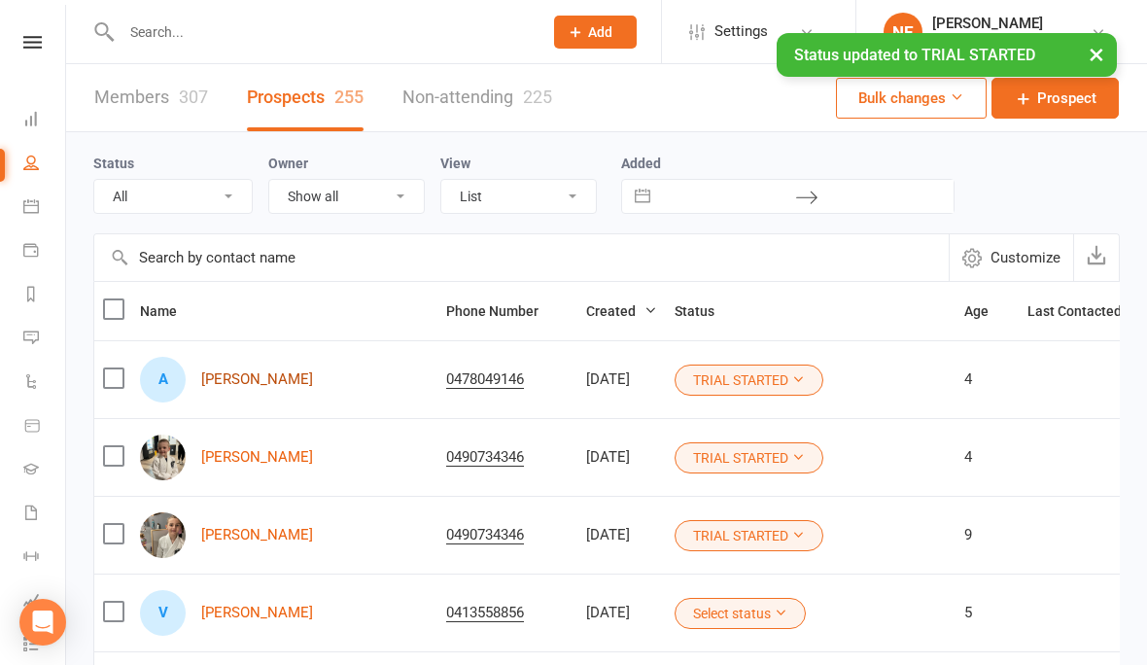
click at [228, 371] on link "Alaia Leigh" at bounding box center [257, 379] width 112 height 17
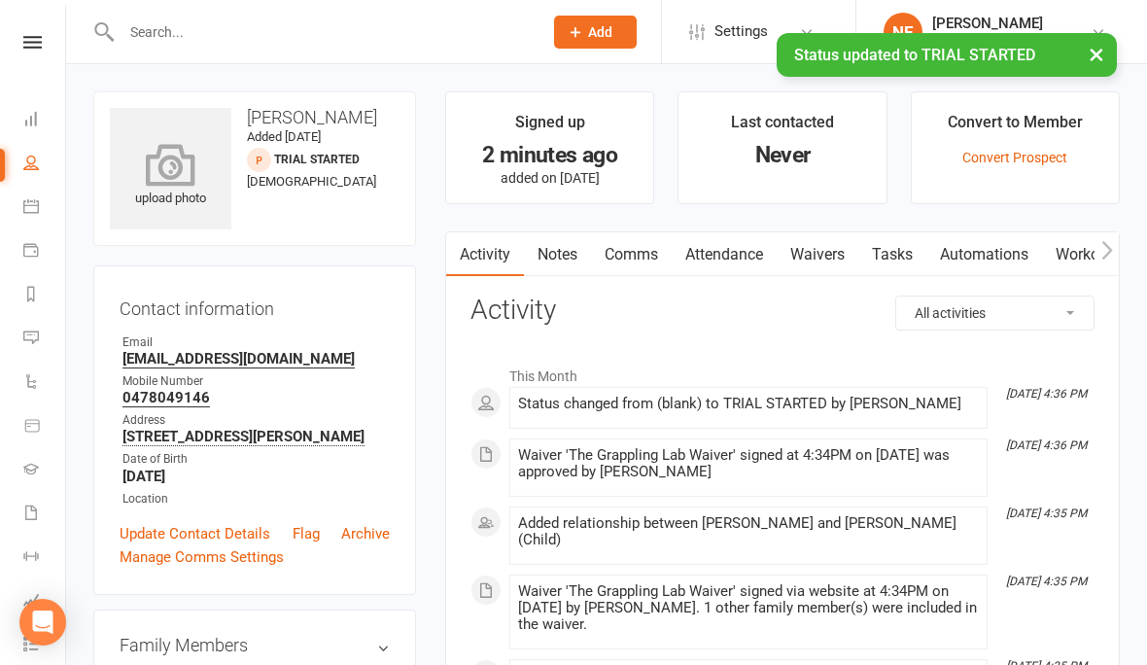
click at [153, 158] on icon at bounding box center [171, 164] width 134 height 43
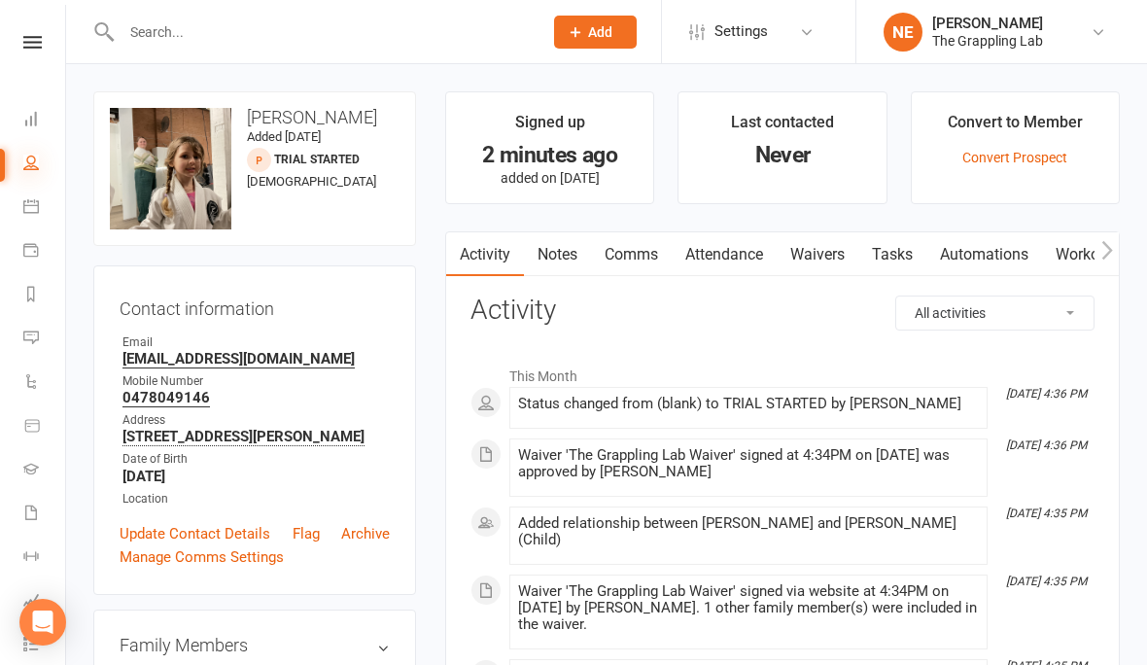
click at [32, 166] on icon at bounding box center [31, 163] width 16 height 16
select select "100"
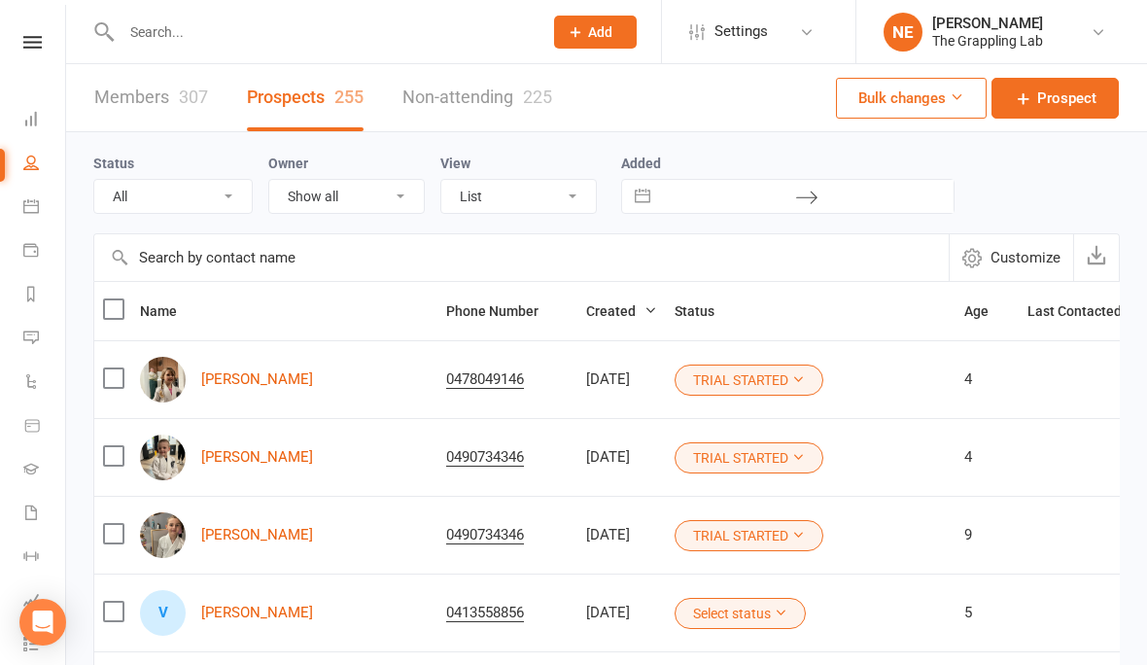
click at [392, 42] on input "text" at bounding box center [322, 31] width 413 height 27
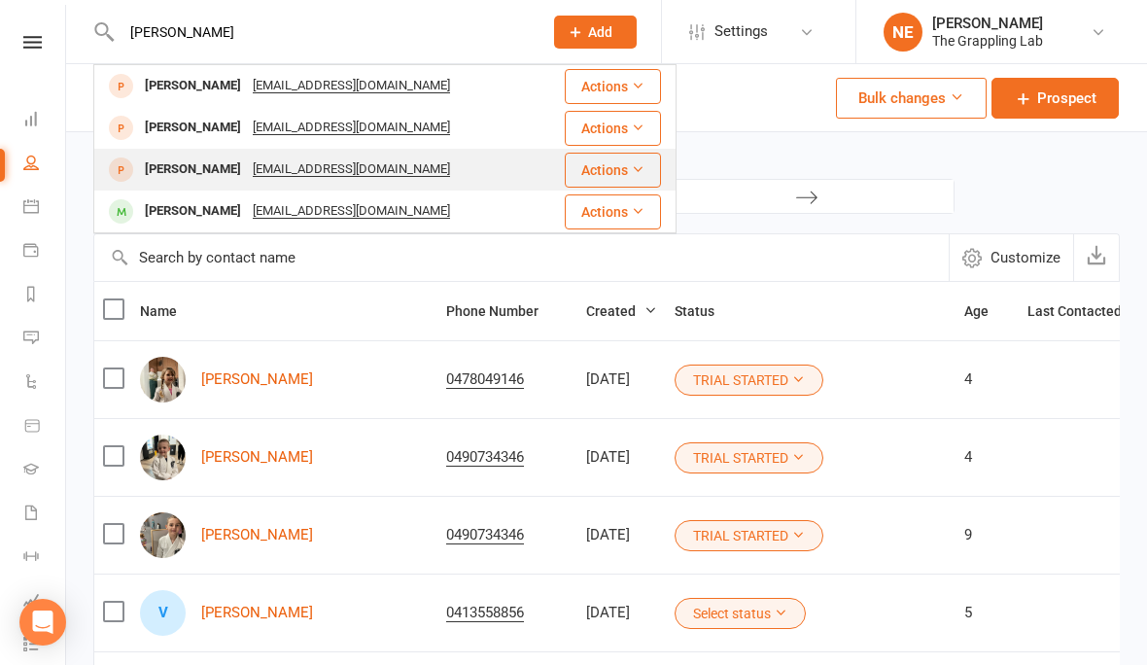
type input "Noah"
click at [164, 166] on div "[PERSON_NAME]" at bounding box center [193, 170] width 108 height 28
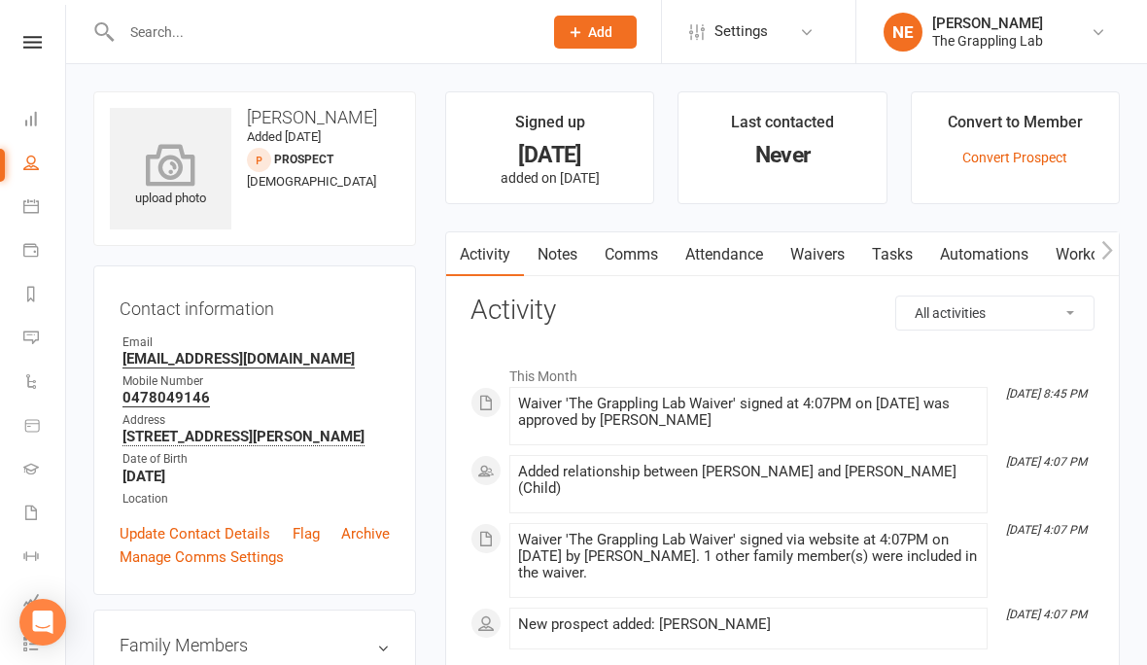
click at [153, 186] on icon at bounding box center [171, 164] width 134 height 43
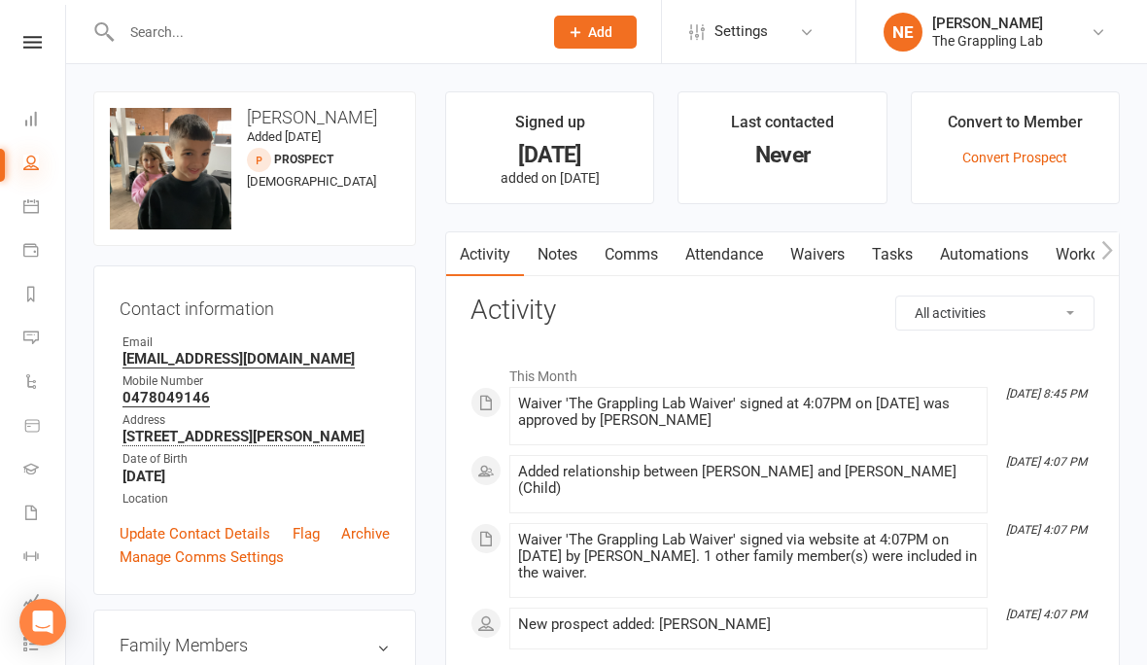
click at [30, 164] on icon at bounding box center [31, 163] width 16 height 16
select select "100"
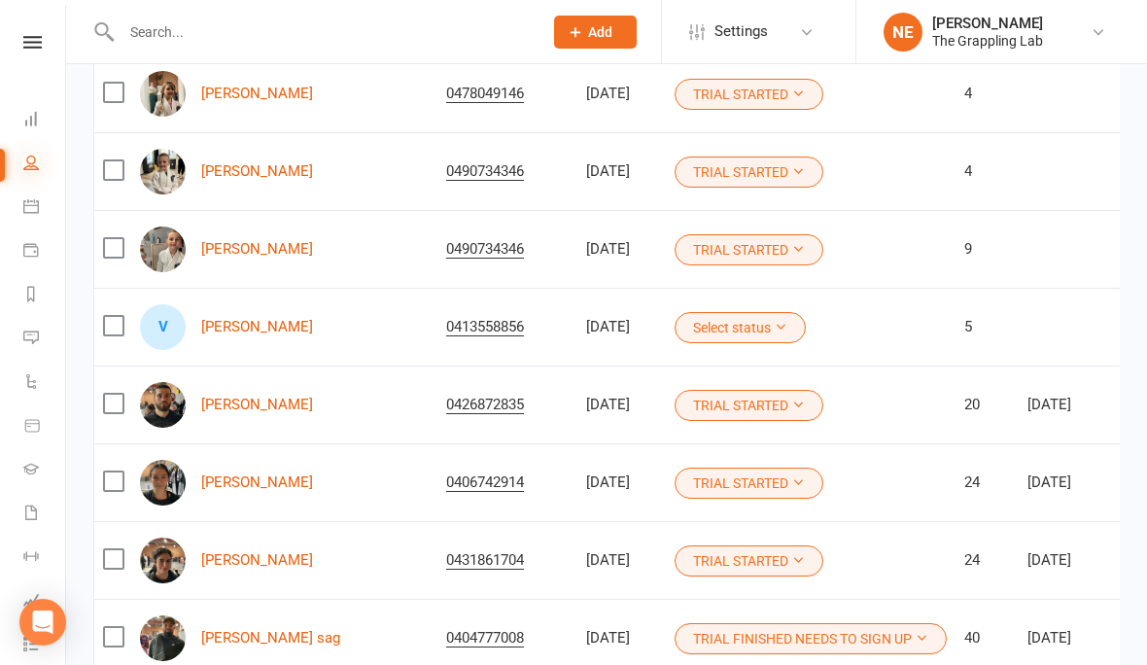
scroll to position [299, 0]
